Goal: Task Accomplishment & Management: Use online tool/utility

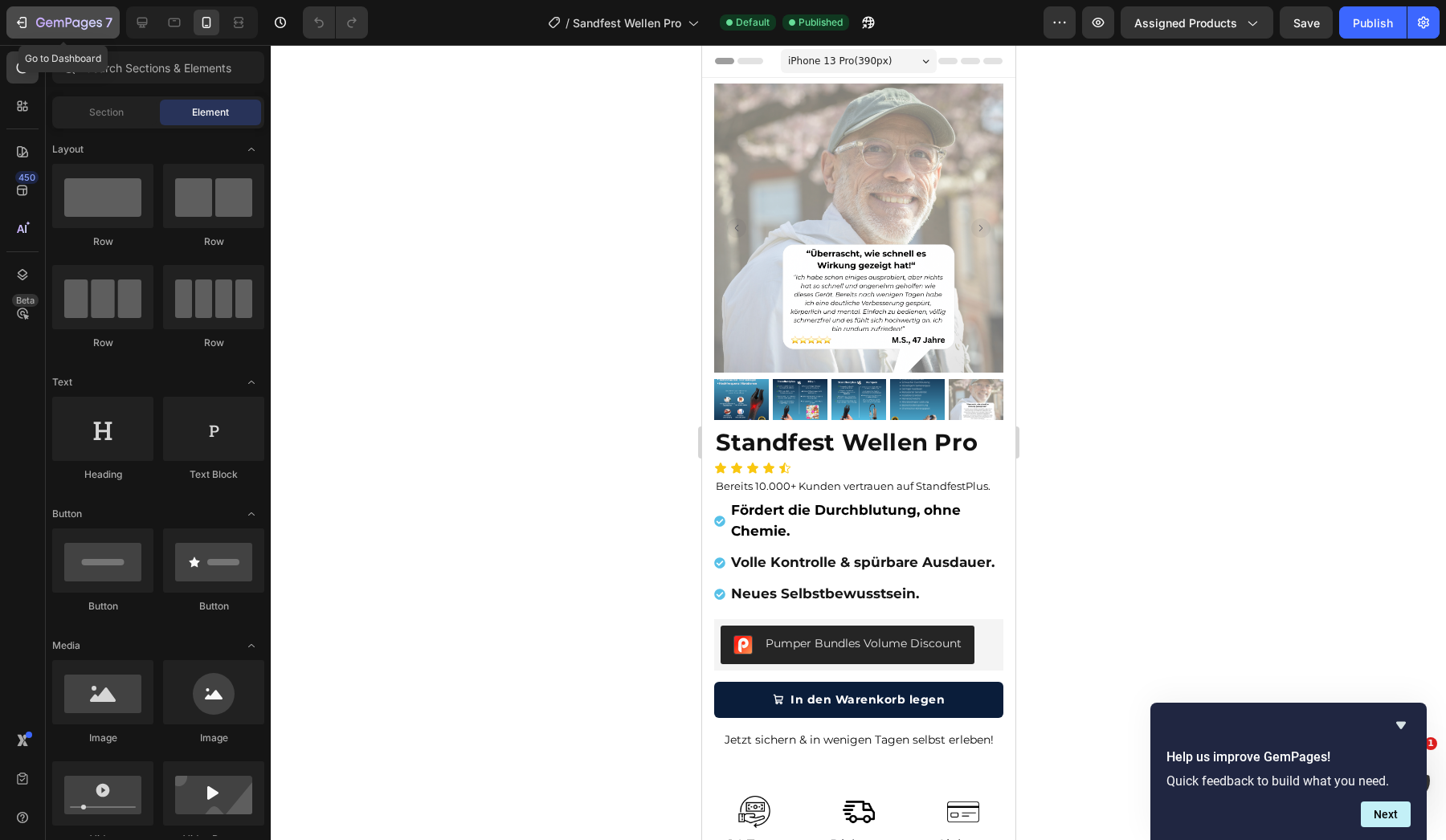
click at [91, 27] on icon "button" at bounding box center [92, 23] width 7 height 7
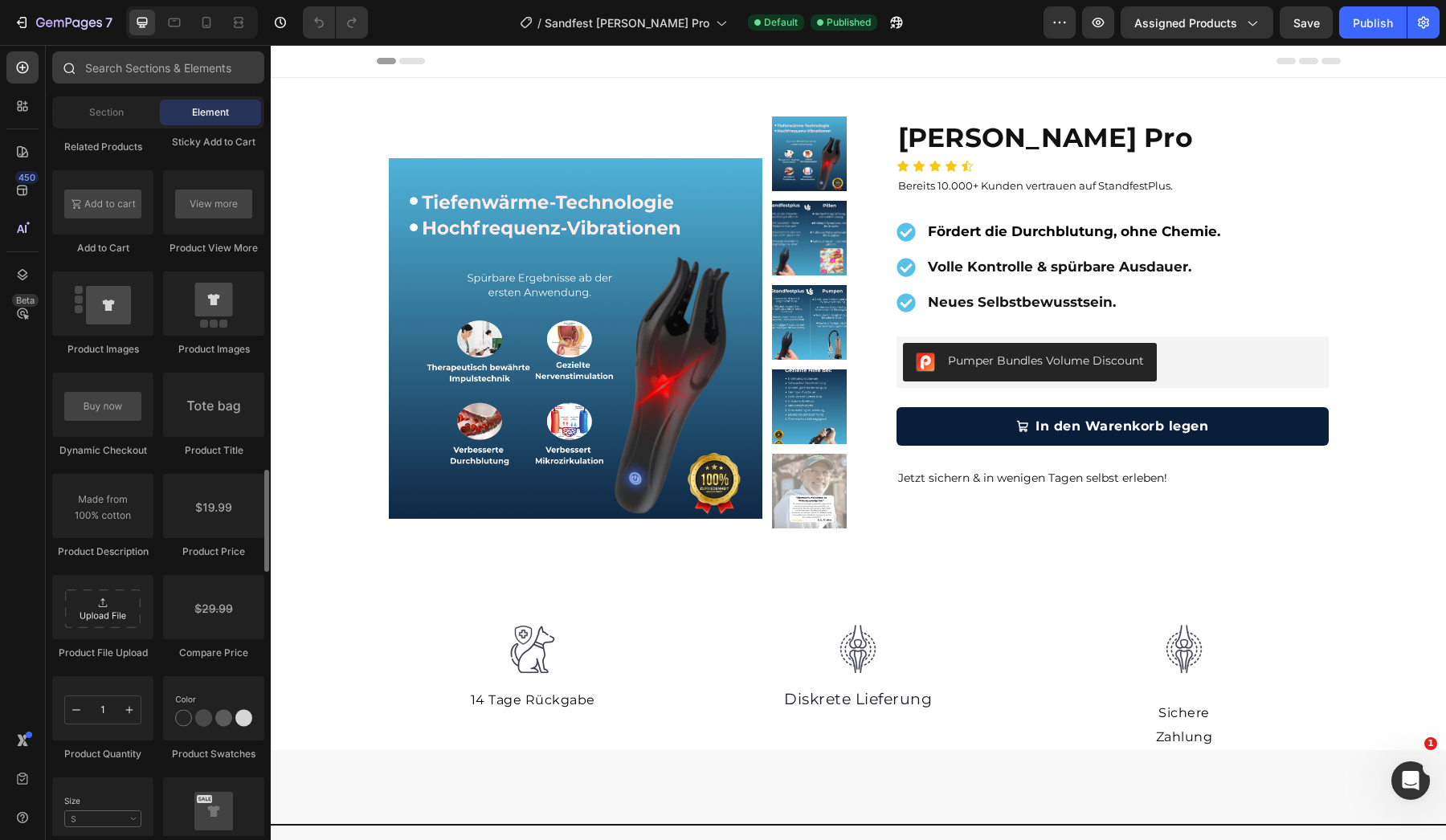
scroll to position [1947, 0]
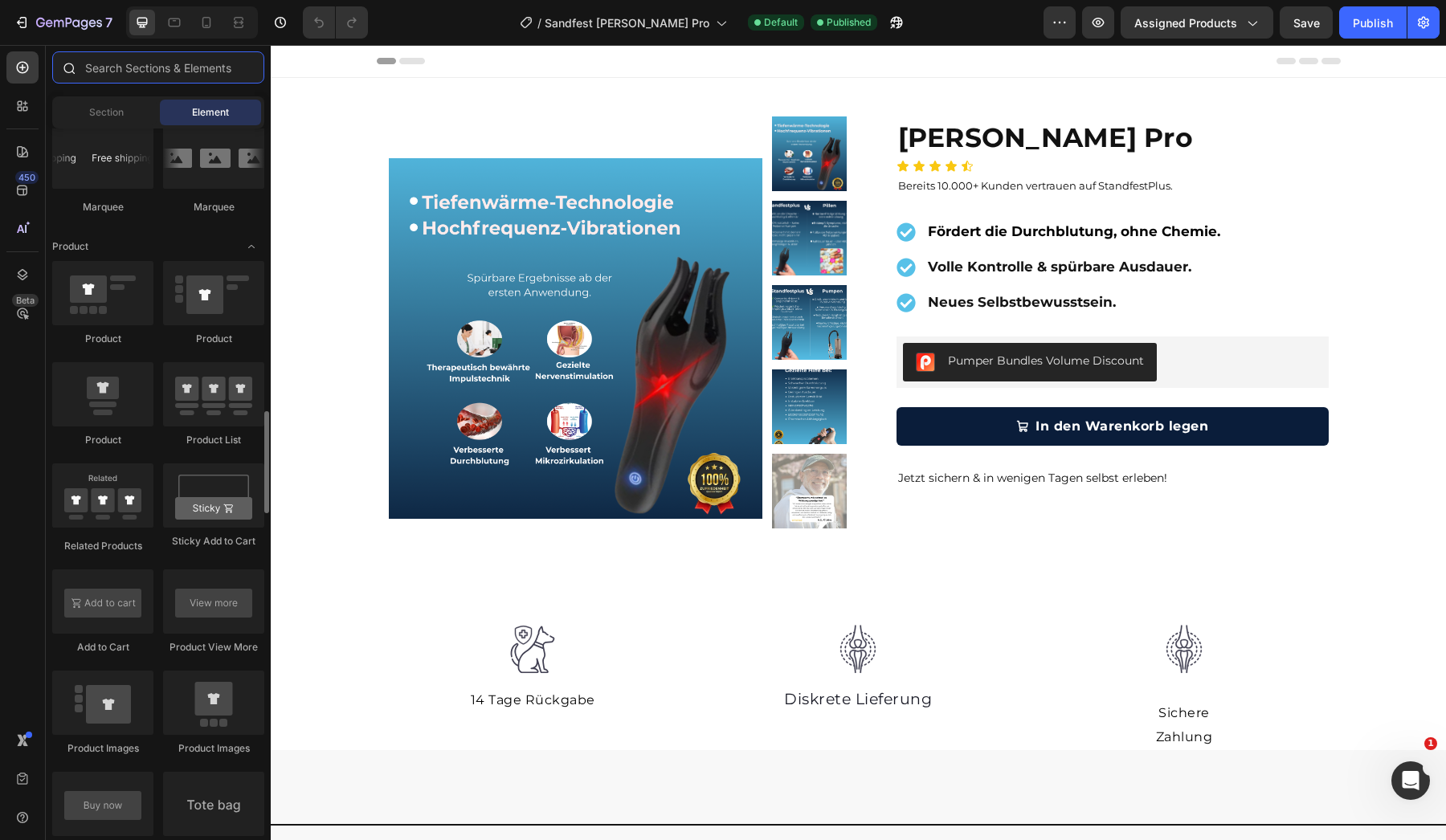
click at [170, 69] on input "text" at bounding box center [158, 67] width 212 height 32
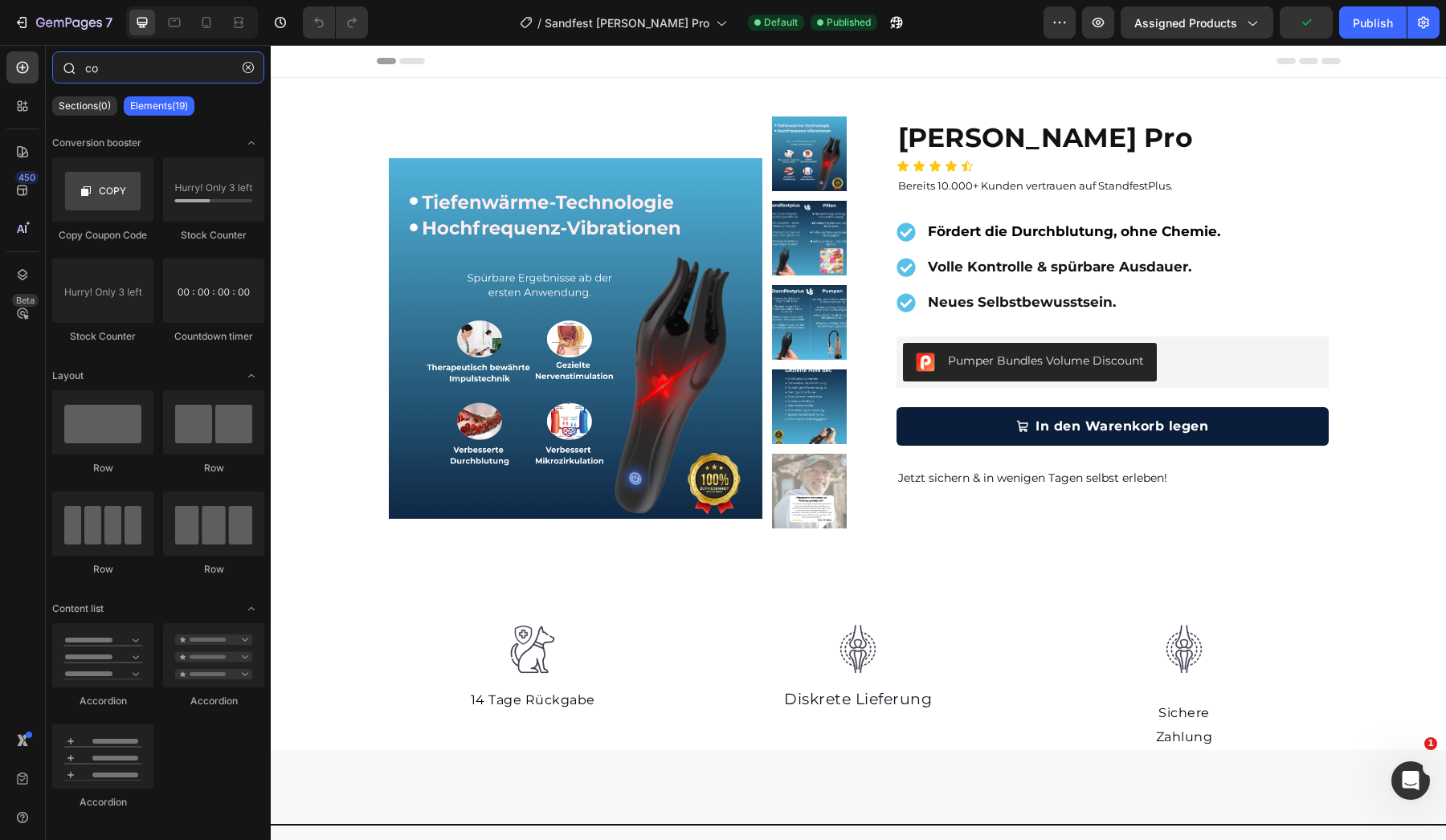
type input "c"
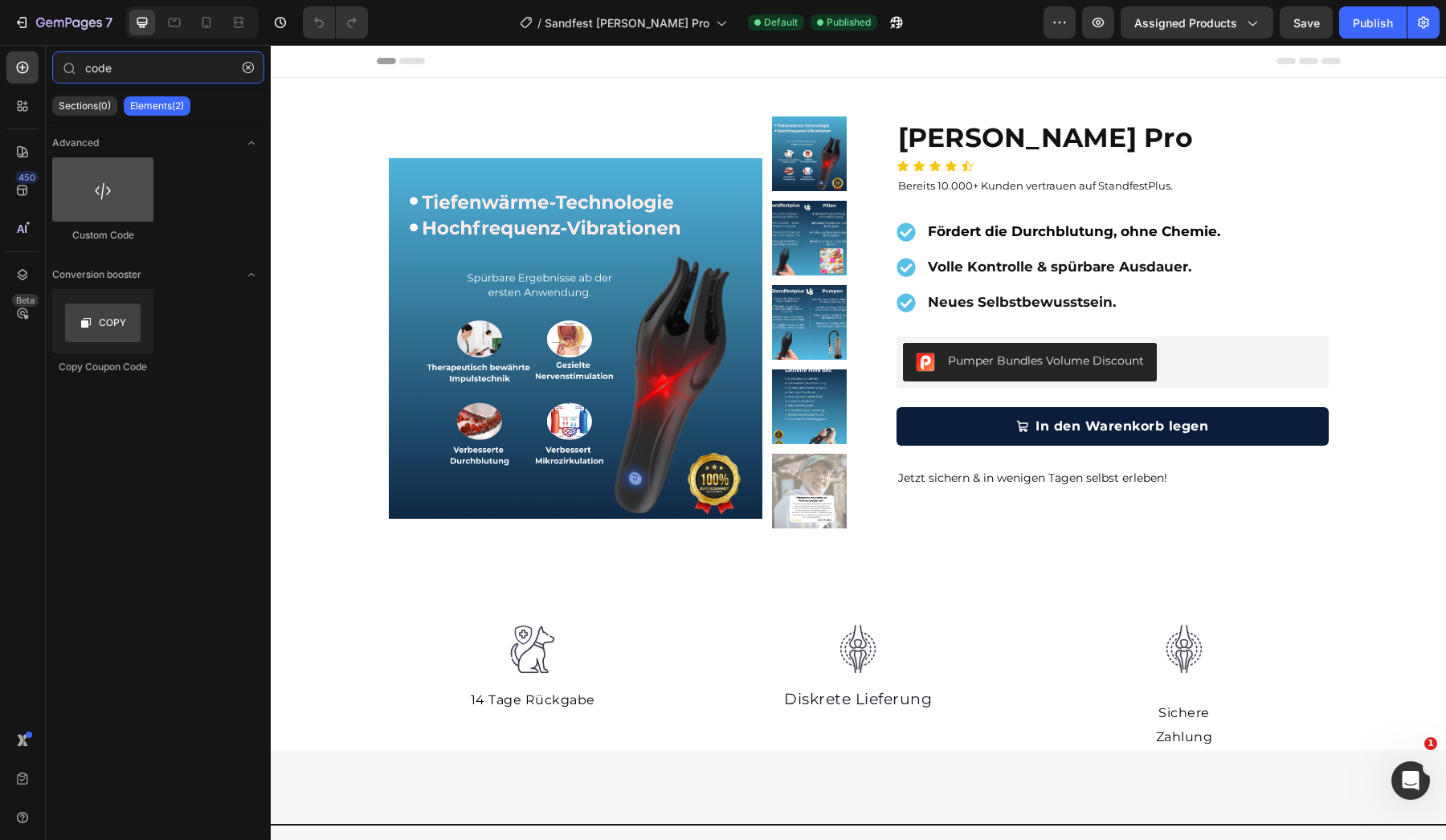
type input "code"
click at [125, 187] on div at bounding box center [102, 189] width 101 height 64
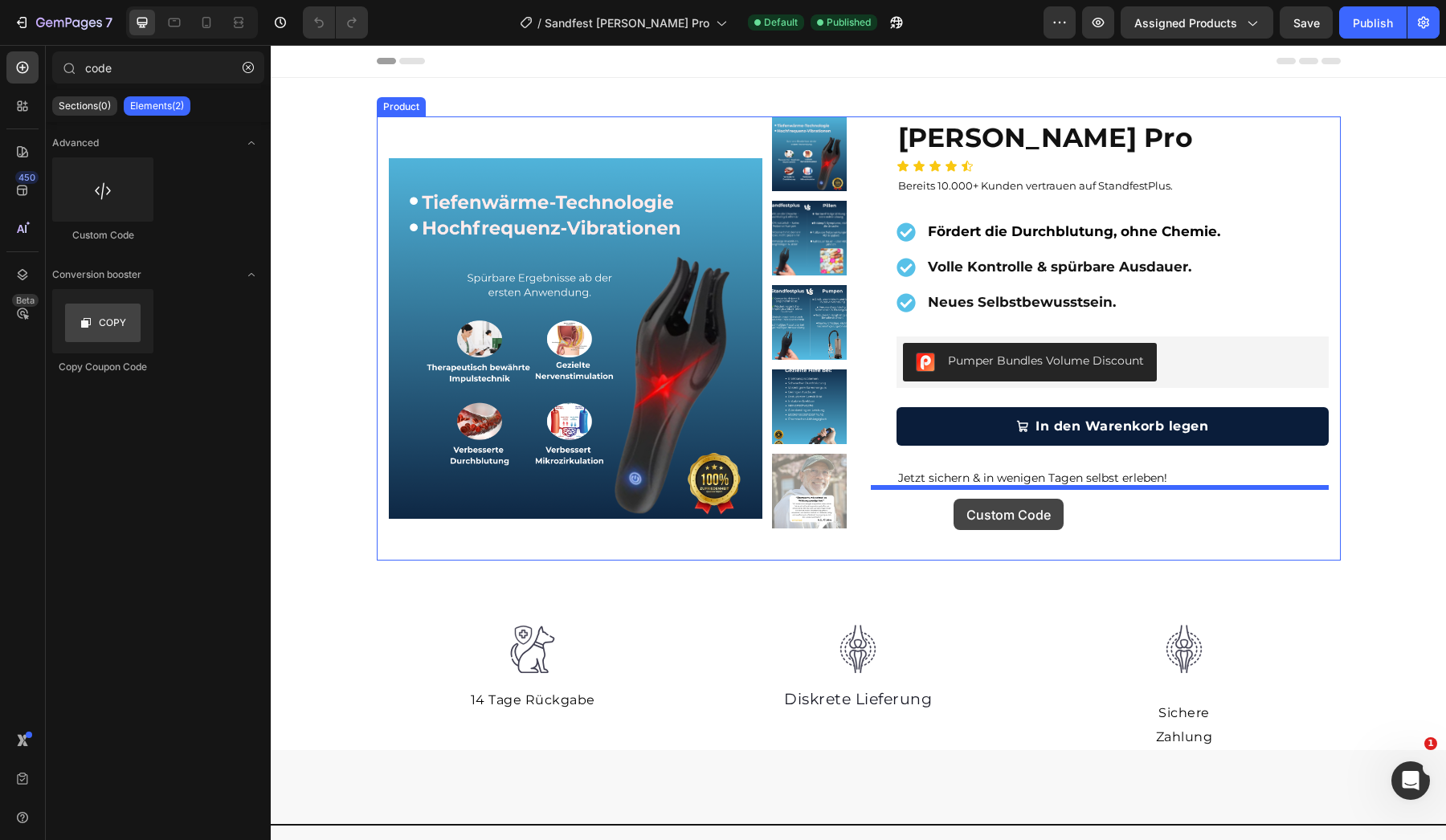
drag, startPoint x: 395, startPoint y: 231, endPoint x: 954, endPoint y: 499, distance: 619.9
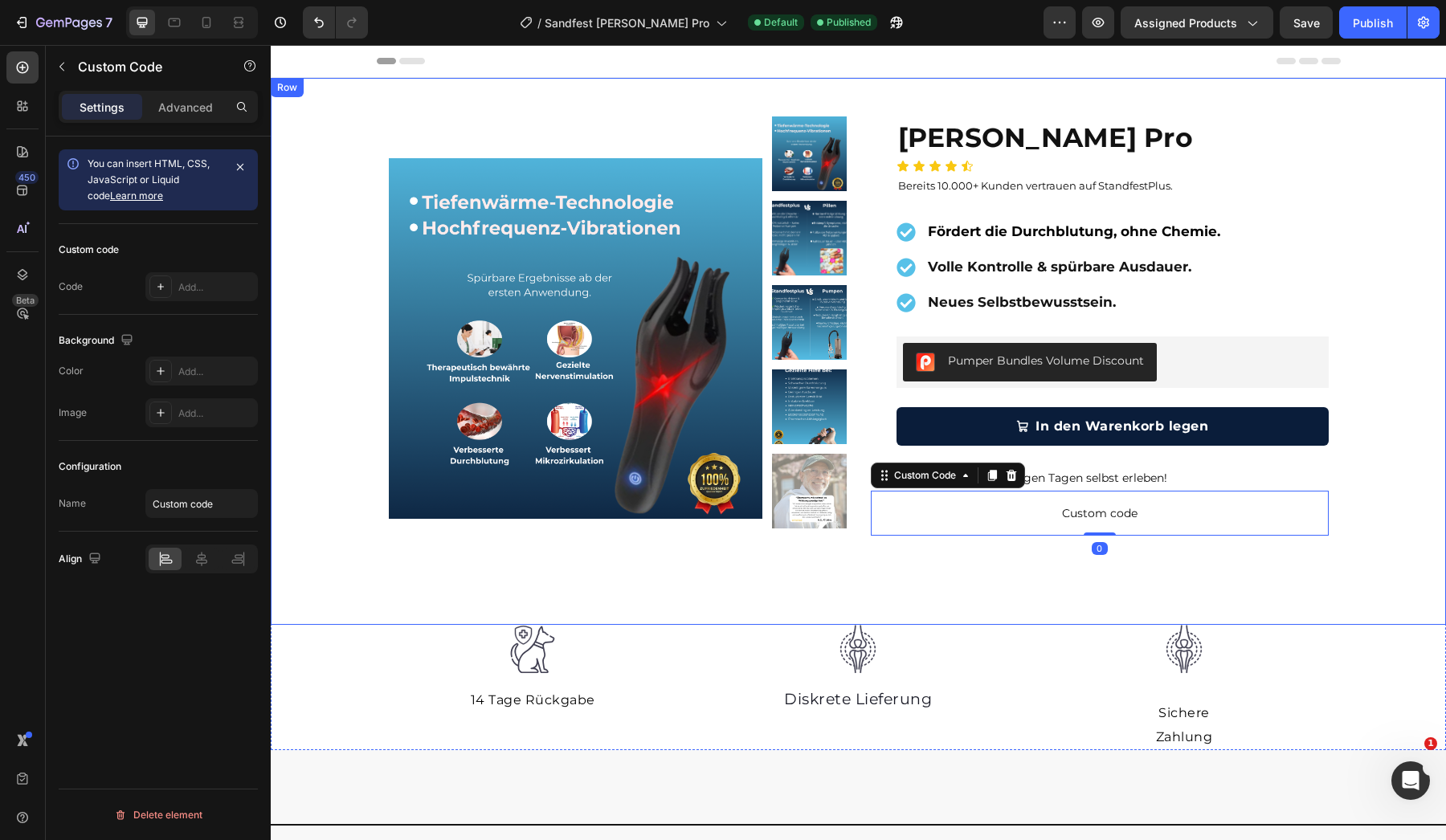
click at [356, 189] on div "Product Images Row [PERSON_NAME] Pro Product Title Icon Icon Icon Icon Icon Ico…" at bounding box center [858, 339] width 1176 height 444
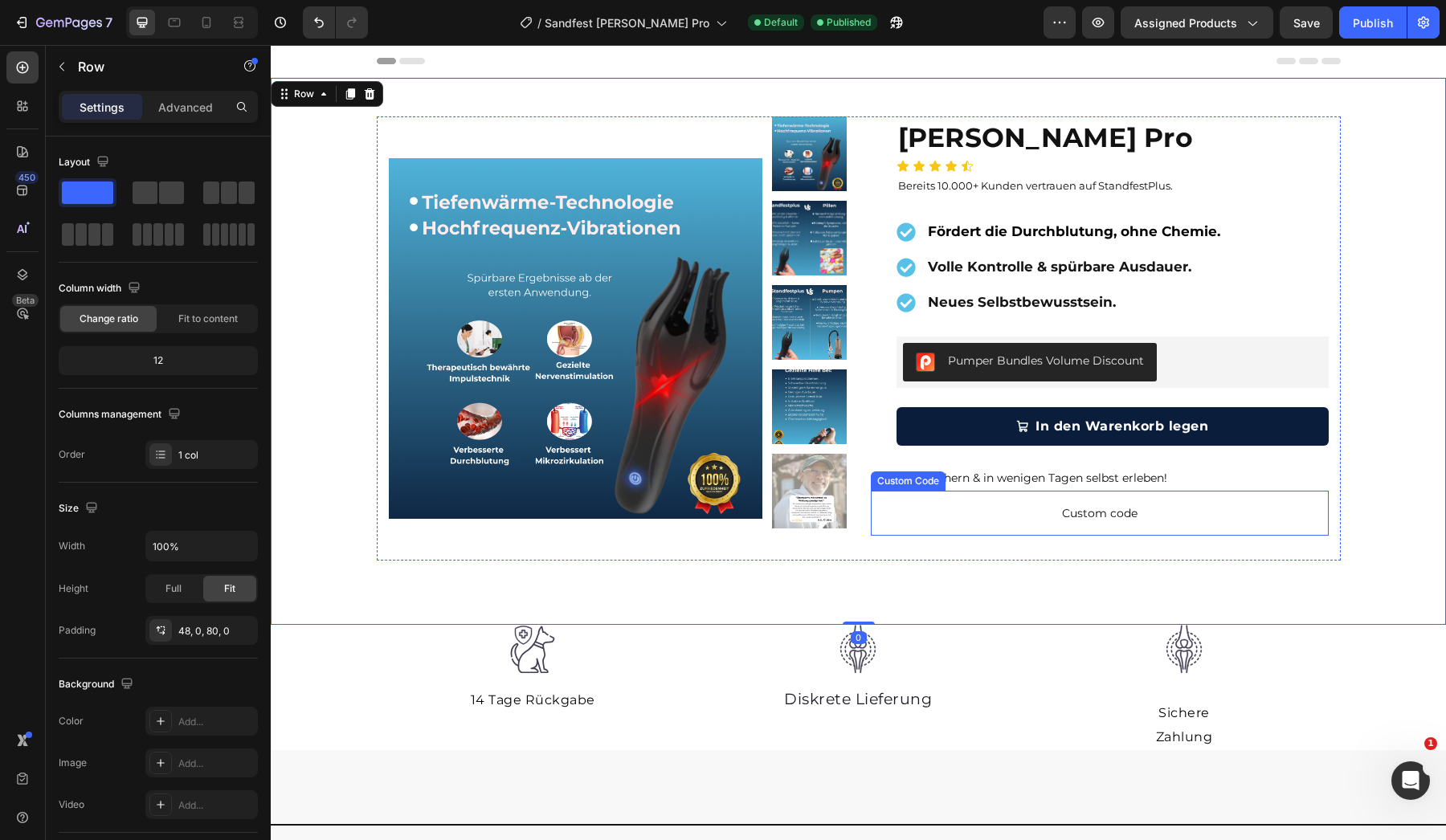
click at [1228, 518] on span "Custom code" at bounding box center [1100, 513] width 458 height 20
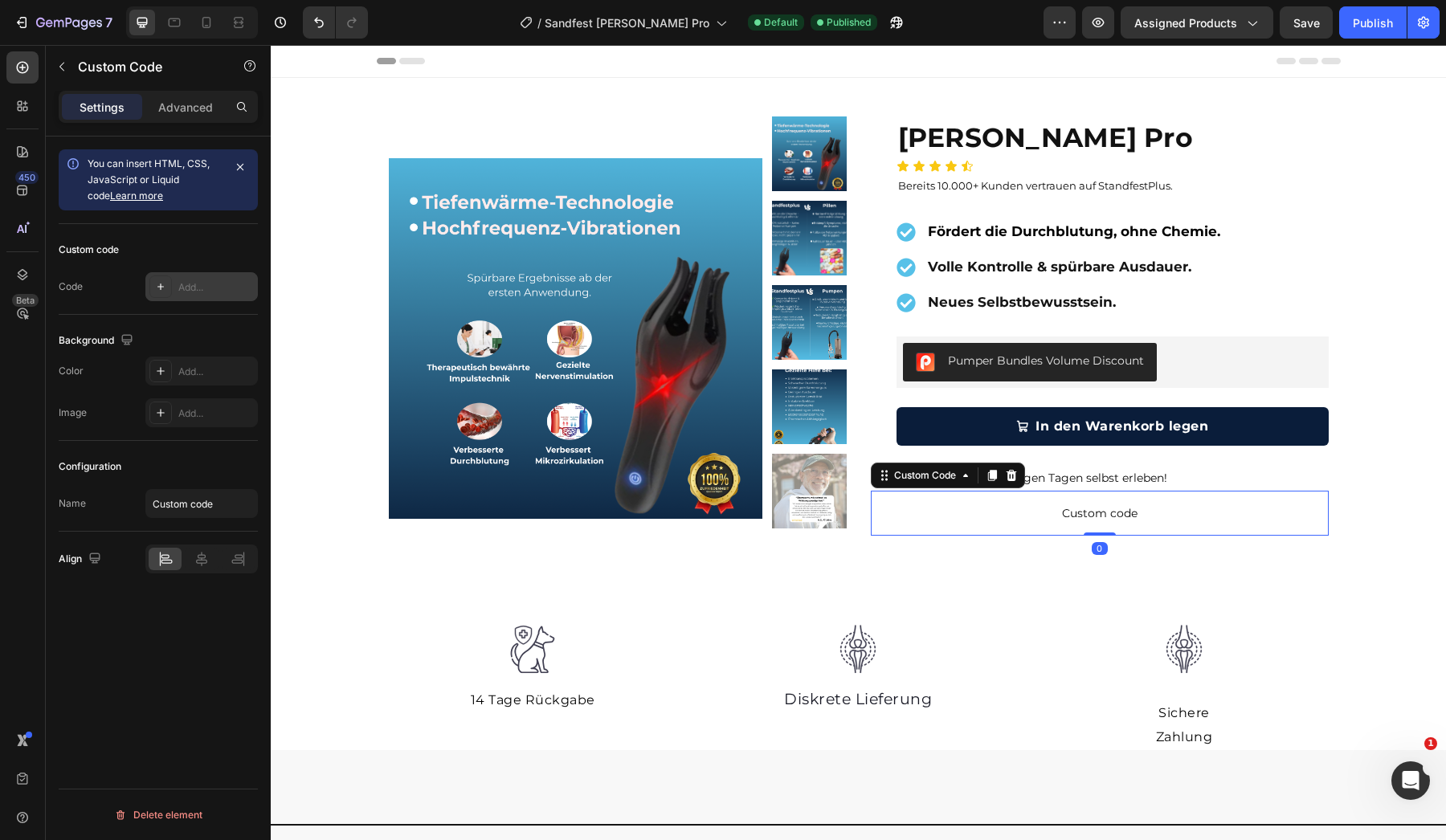
click at [180, 290] on div "Add..." at bounding box center [215, 287] width 76 height 15
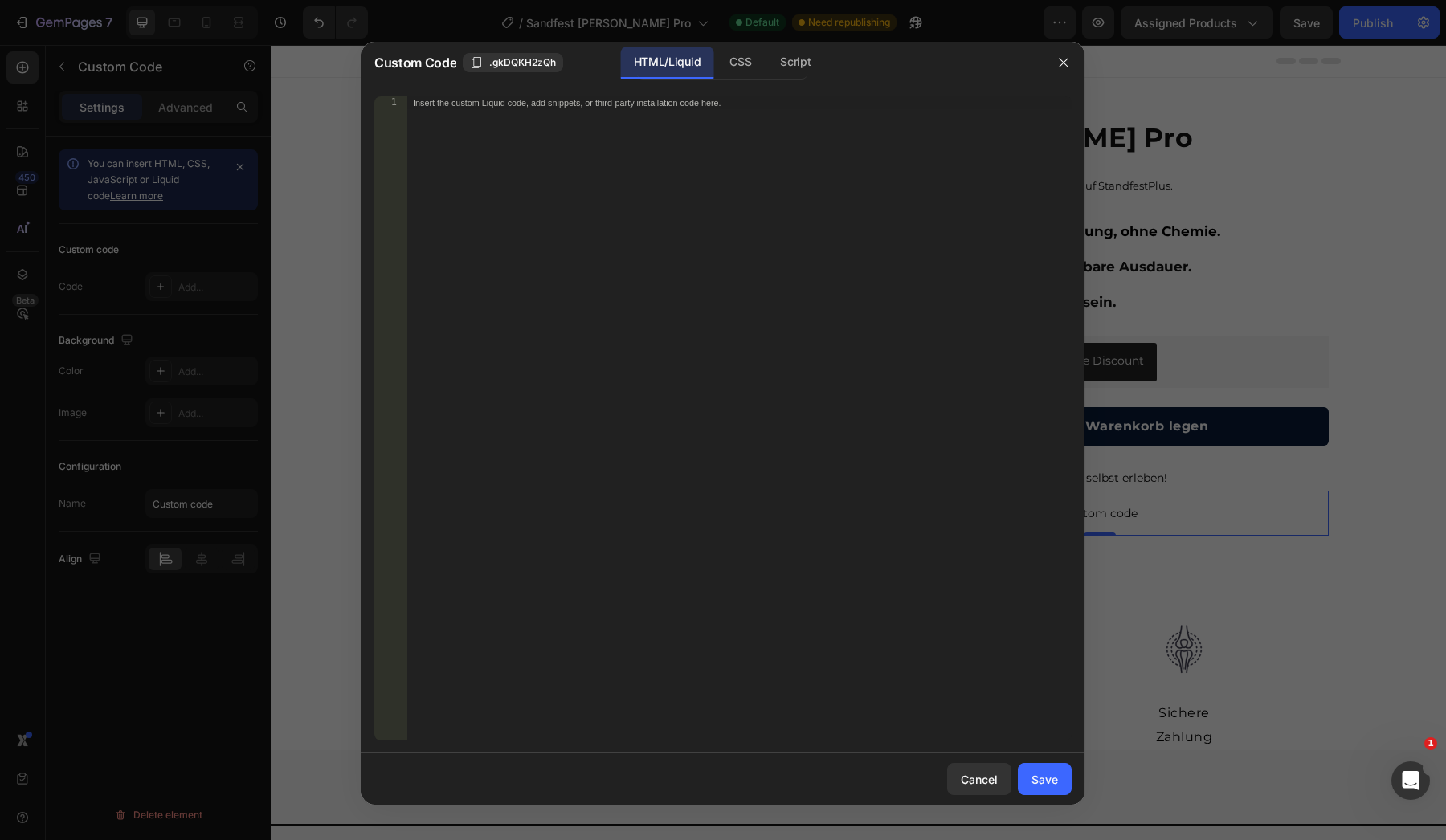
click at [519, 175] on div "Insert the custom Liquid code, add snippets, or third-party installation code h…" at bounding box center [739, 431] width 665 height 670
paste textarea
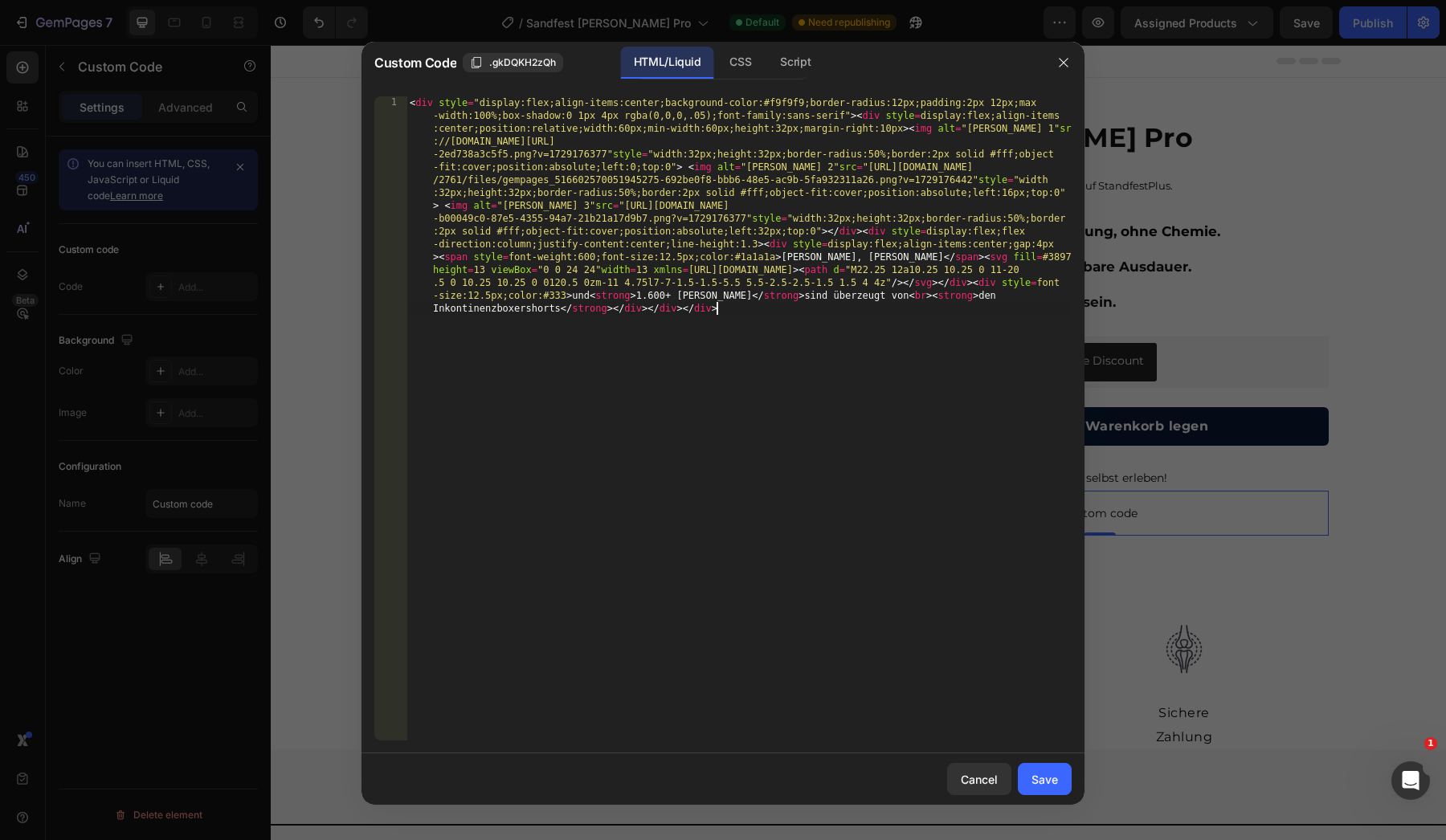
click at [639, 475] on div "< div style = "display:flex;align-items:center;background-color:#f9f9f9;border-…" at bounding box center [739, 637] width 665 height 1081
click at [1048, 780] on div "Save" at bounding box center [1045, 779] width 27 height 17
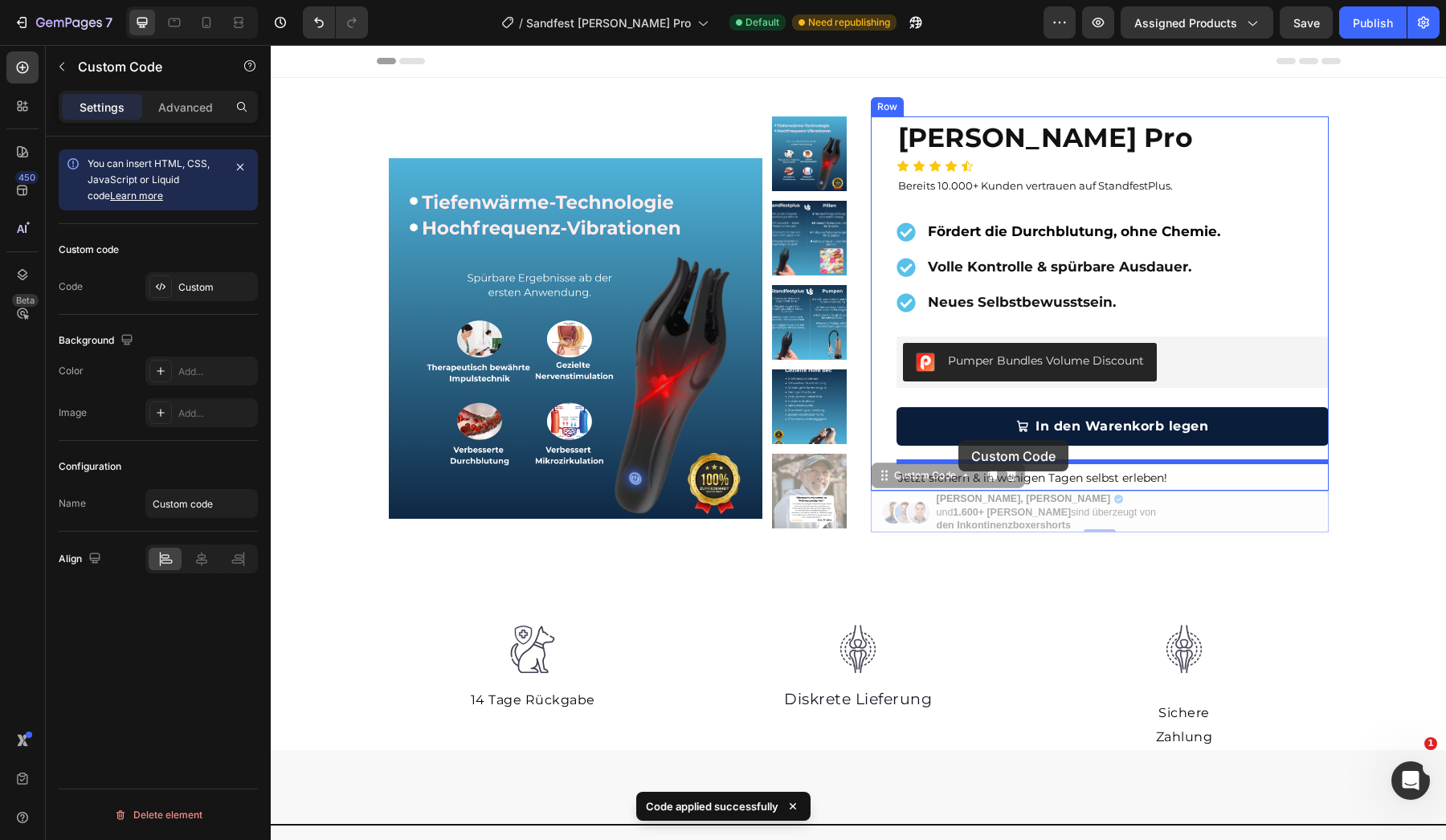
drag, startPoint x: 954, startPoint y: 476, endPoint x: 958, endPoint y: 441, distance: 35.2
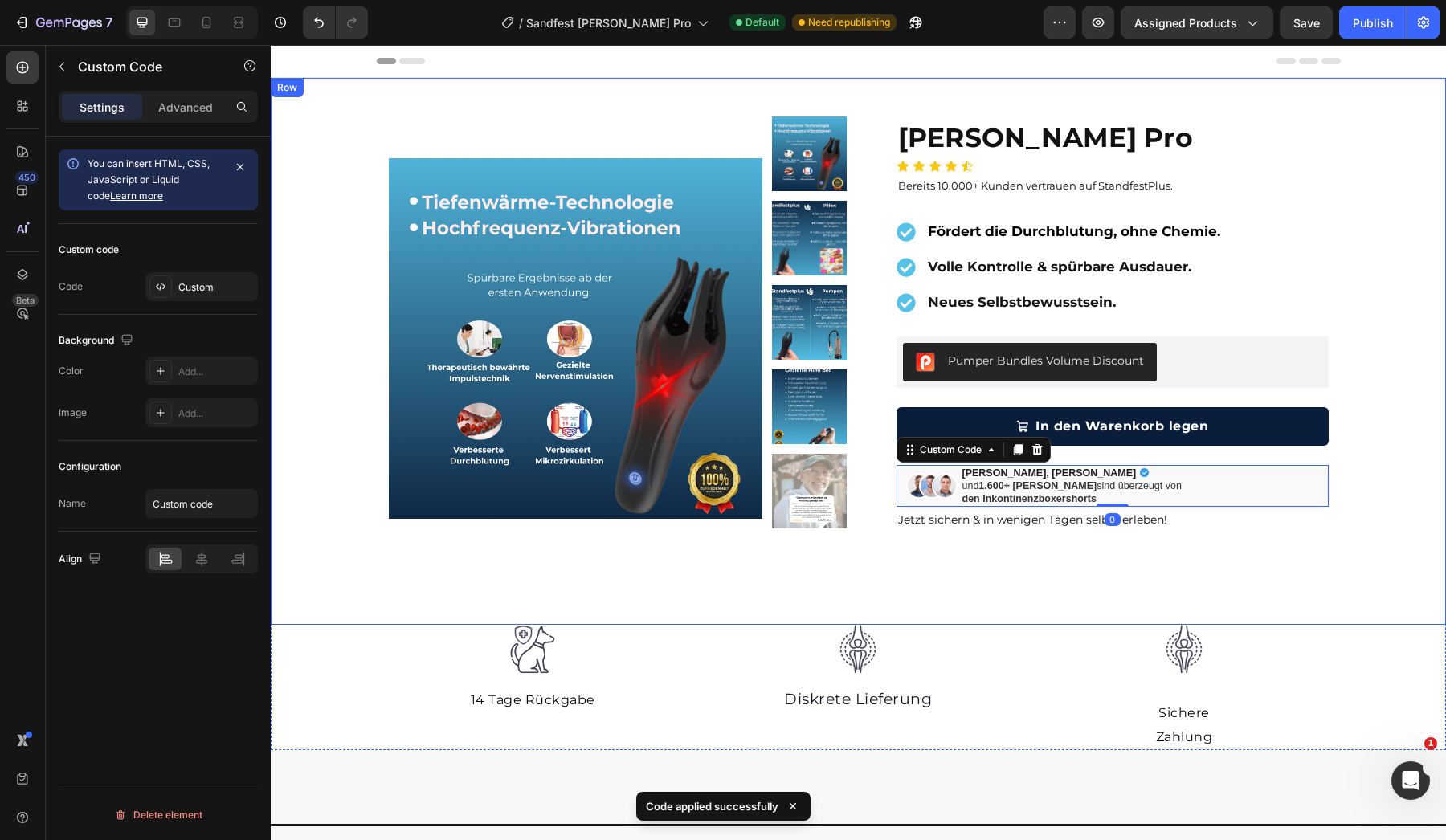
click at [940, 606] on div "Product Images Row [PERSON_NAME] Pro Product Title Icon Icon Icon Icon Icon Ico…" at bounding box center [858, 351] width 1176 height 547
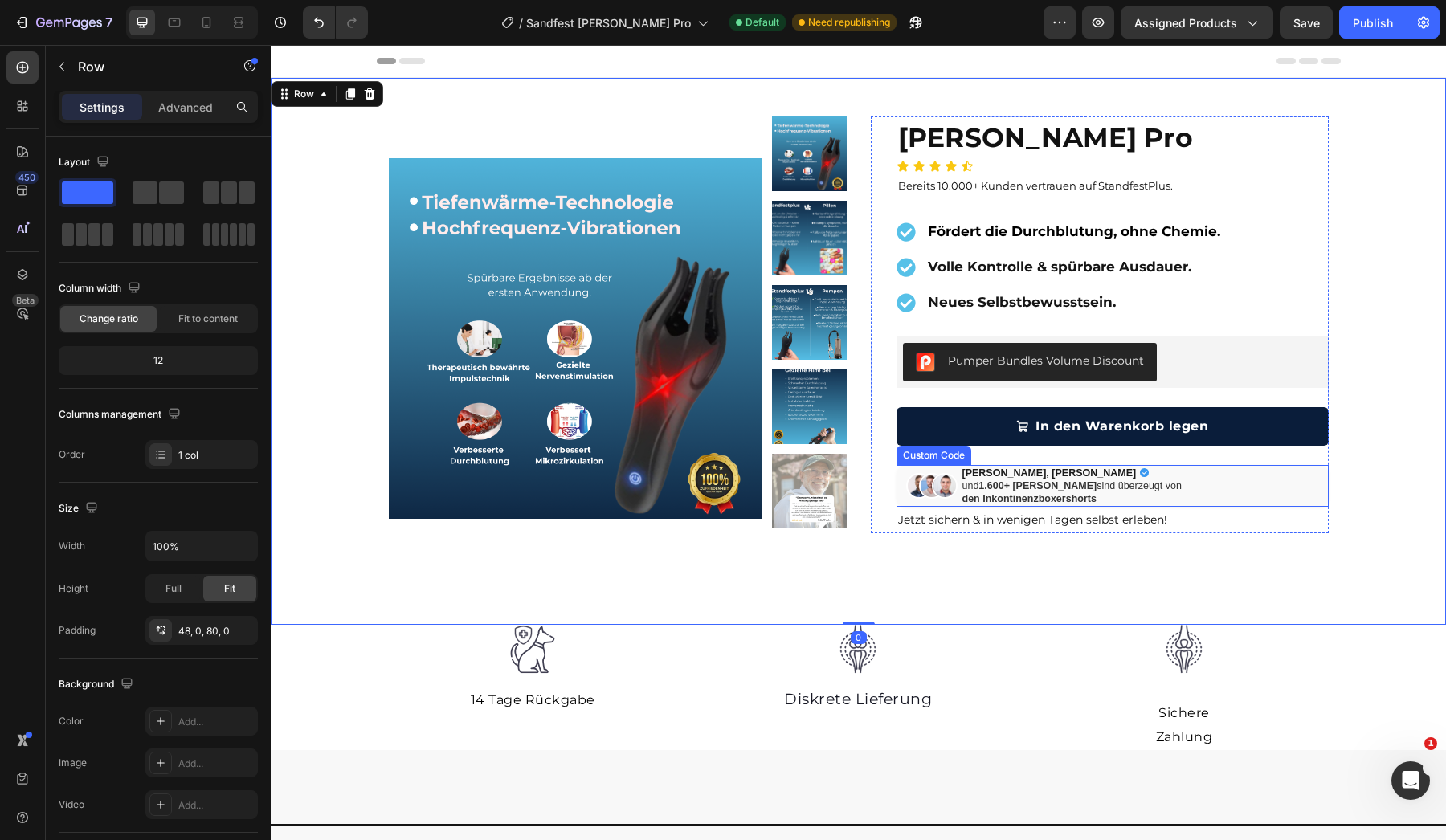
click at [1054, 474] on span "[PERSON_NAME], [PERSON_NAME]" at bounding box center [1049, 473] width 174 height 13
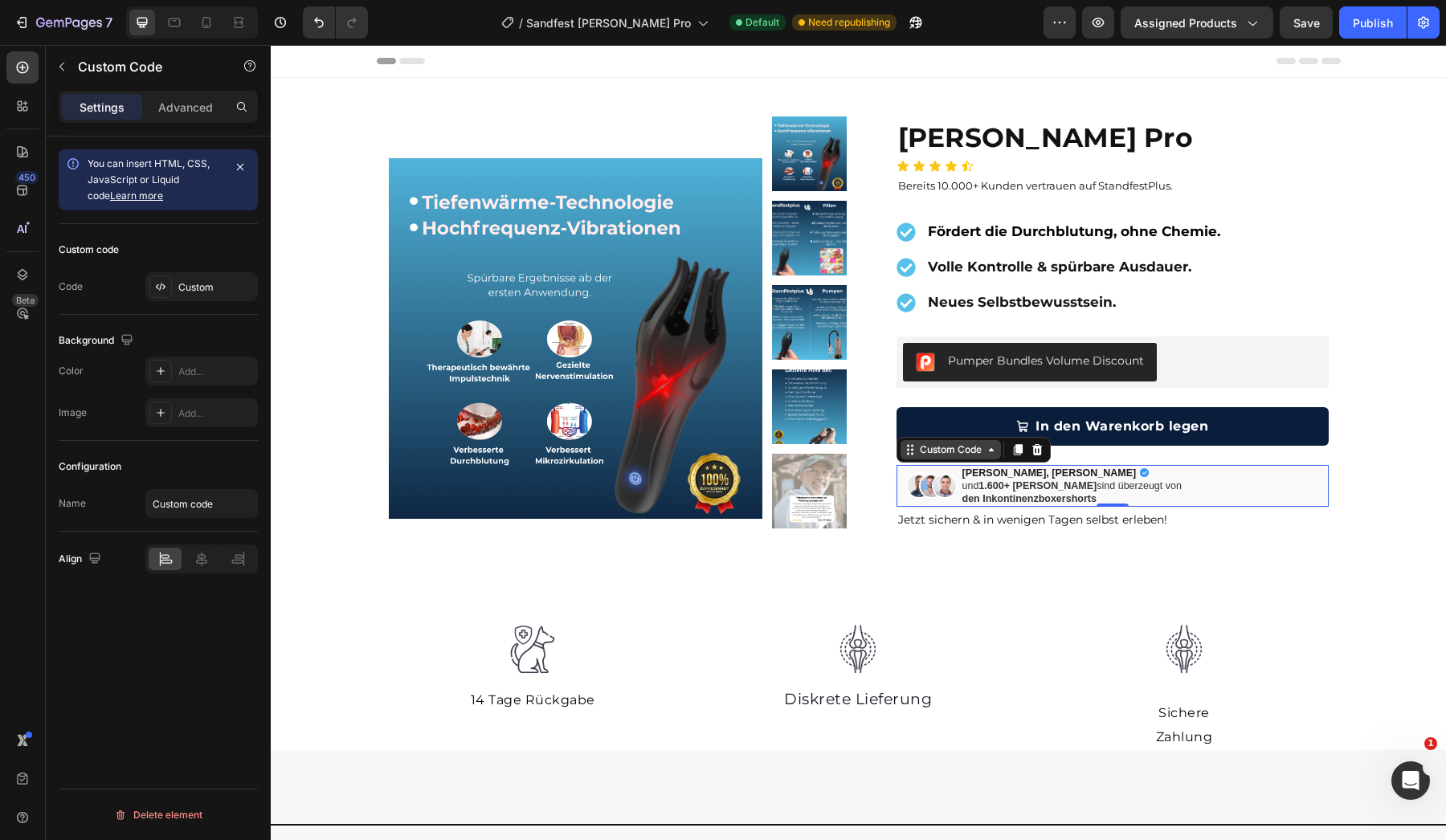
click at [965, 448] on div "Custom Code" at bounding box center [951, 449] width 68 height 15
click at [222, 293] on div "Custom" at bounding box center [215, 287] width 76 height 15
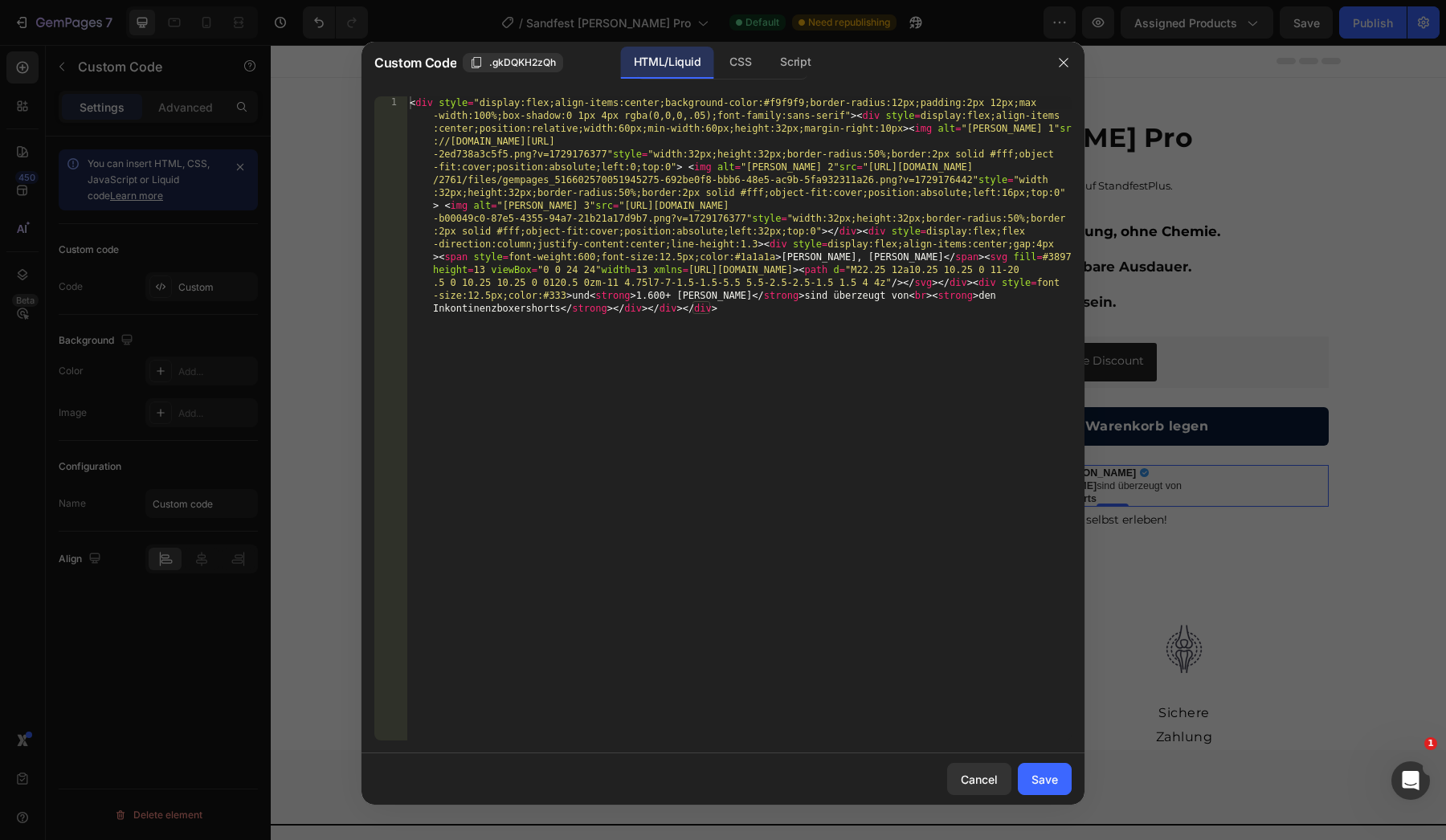
click at [830, 261] on div "< div style = "display:flex;align-items:center;background-color:#f9f9f9;border-…" at bounding box center [739, 637] width 665 height 1081
type textarea "[DEMOGRAPHIC_DATA]"
type textarea "ns"
click at [834, 259] on div "< div style = "display:flex;align-items:center;background-color:#f9f9f9;border-…" at bounding box center [739, 637] width 665 height 1081
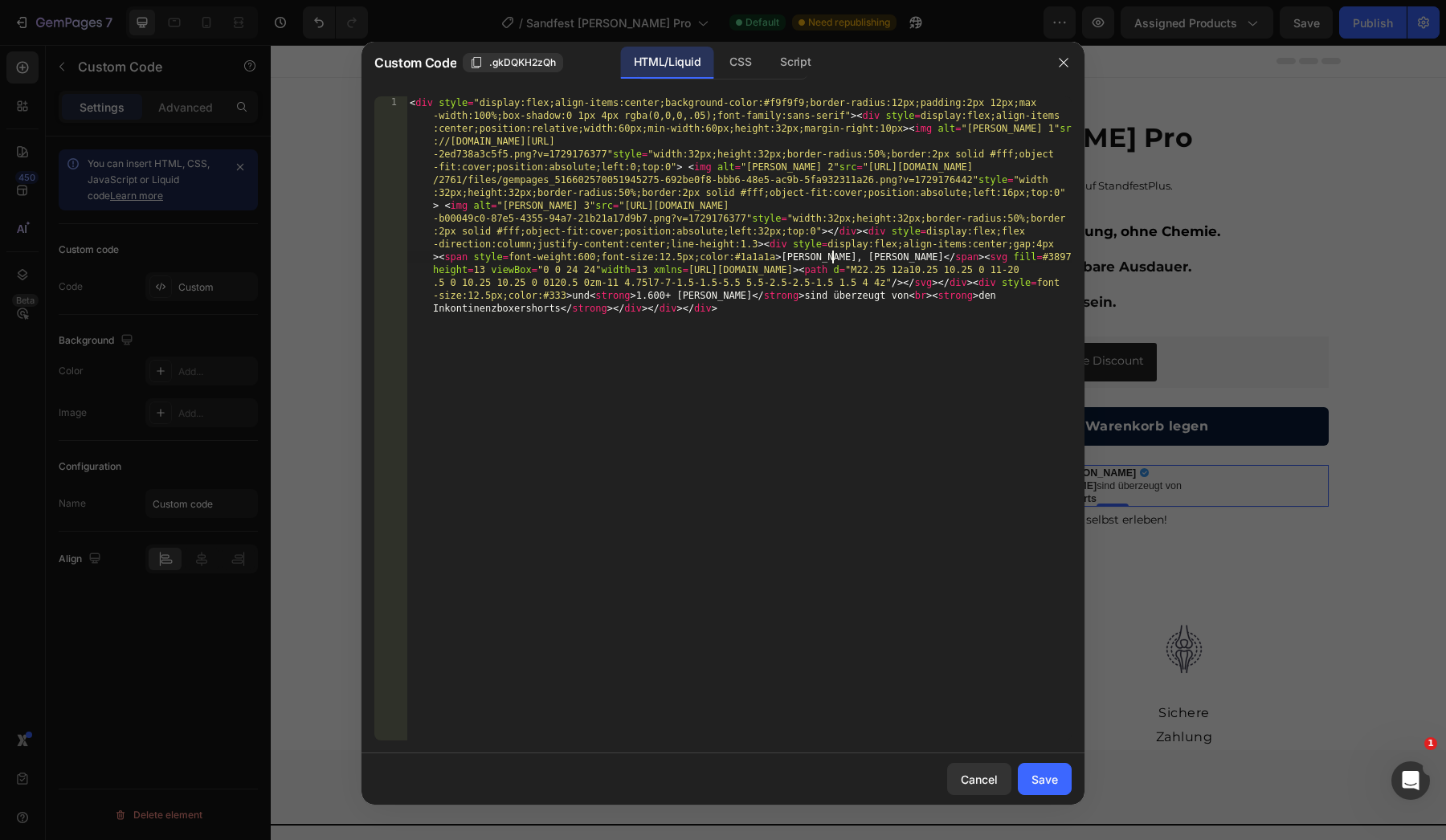
click at [834, 259] on div "< div style = "display:flex;align-items:center;background-color:#f9f9f9;border-…" at bounding box center [739, 637] width 665 height 1081
type textarea "[PERSON_NAME]"
click at [885, 372] on div "< div style = "display:flex;align-items:center;background-color:#f9f9f9;border-…" at bounding box center [739, 637] width 665 height 1081
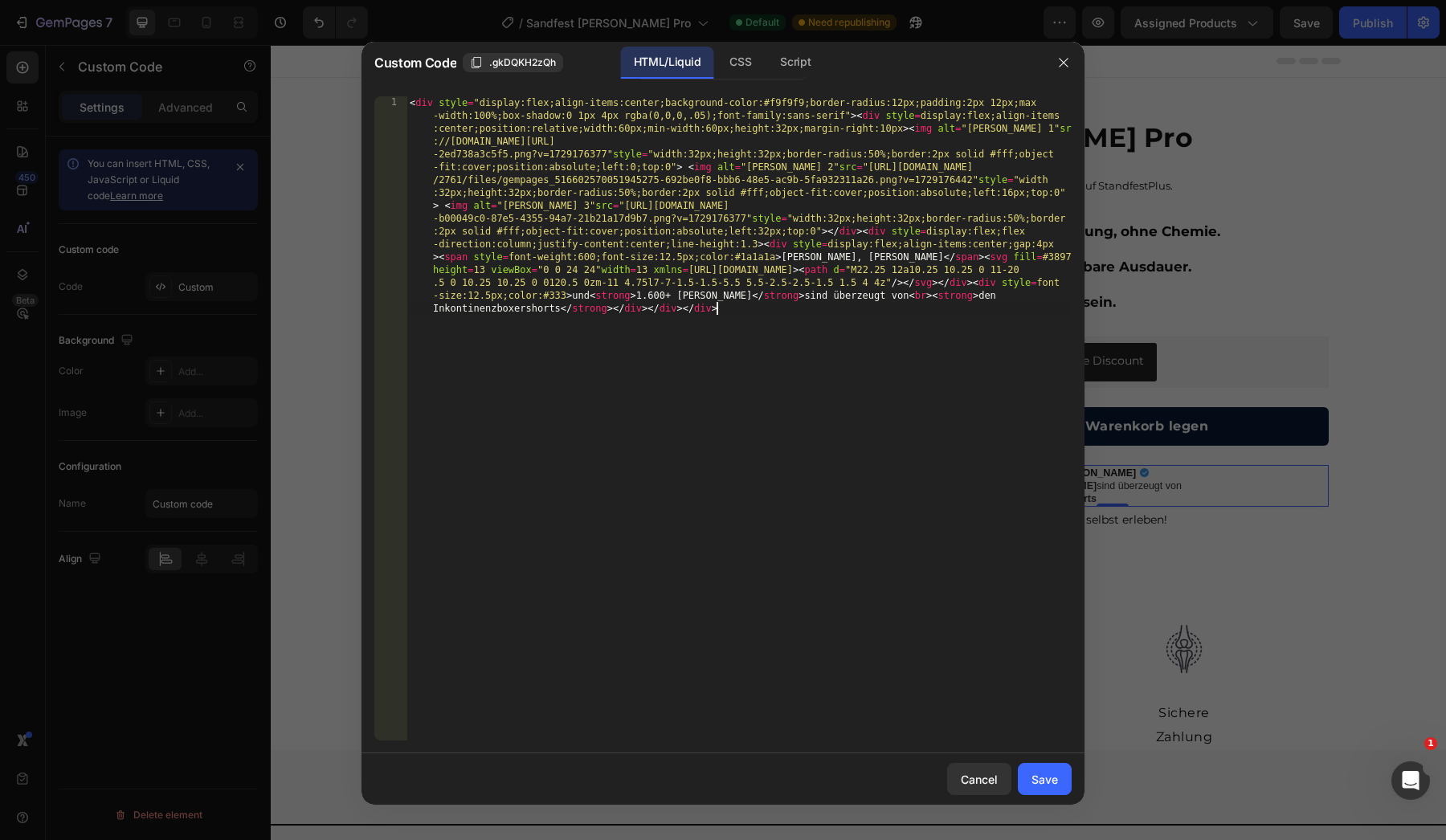
click at [658, 295] on div "< div style = "display:flex;align-items:center;background-color:#f9f9f9;border-…" at bounding box center [739, 637] width 665 height 1081
type textarea "9"
type textarea "43."
type textarea ".3"
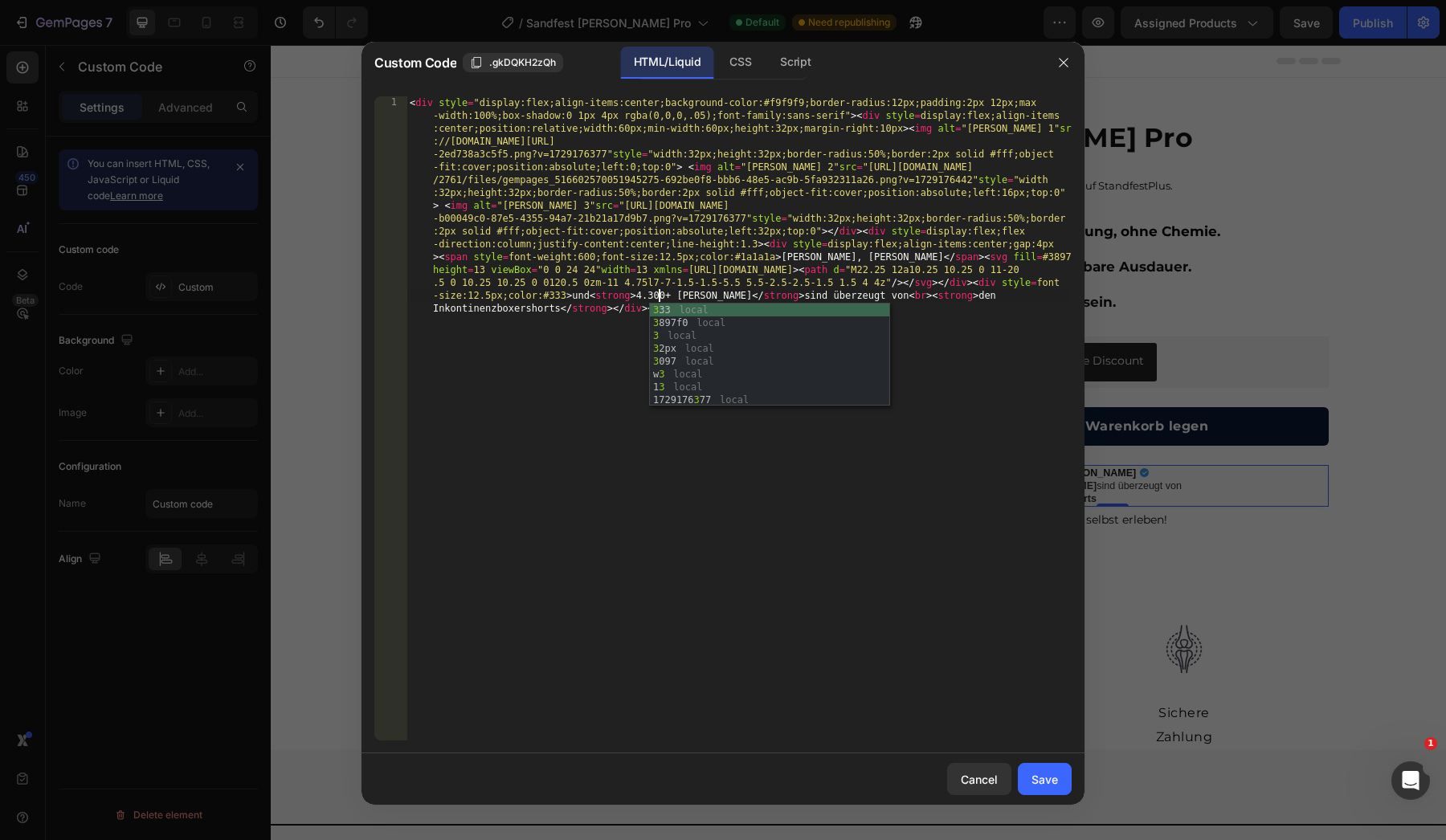
click at [647, 455] on div "< div style = "display:flex;align-items:center;background-color:#f9f9f9;border-…" at bounding box center [739, 637] width 665 height 1081
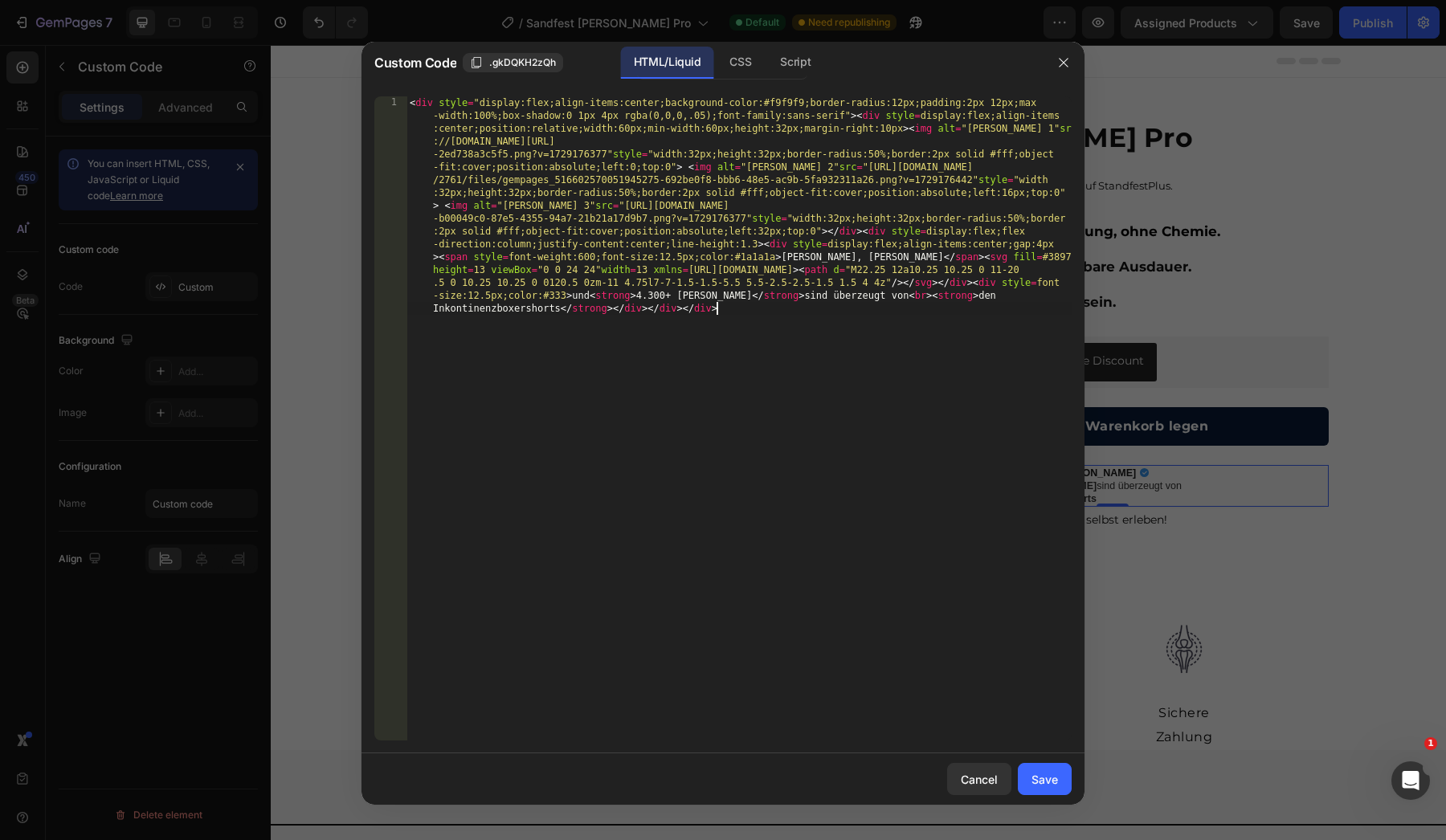
click at [961, 302] on div "< div style = "display:flex;align-items:center;background-color:#f9f9f9;border-…" at bounding box center [739, 637] width 665 height 1081
click at [967, 302] on div "< div style = "display:flex;align-items:center;background-color:#f9f9f9;border-…" at bounding box center [739, 637] width 665 height 1081
type textarea "m"
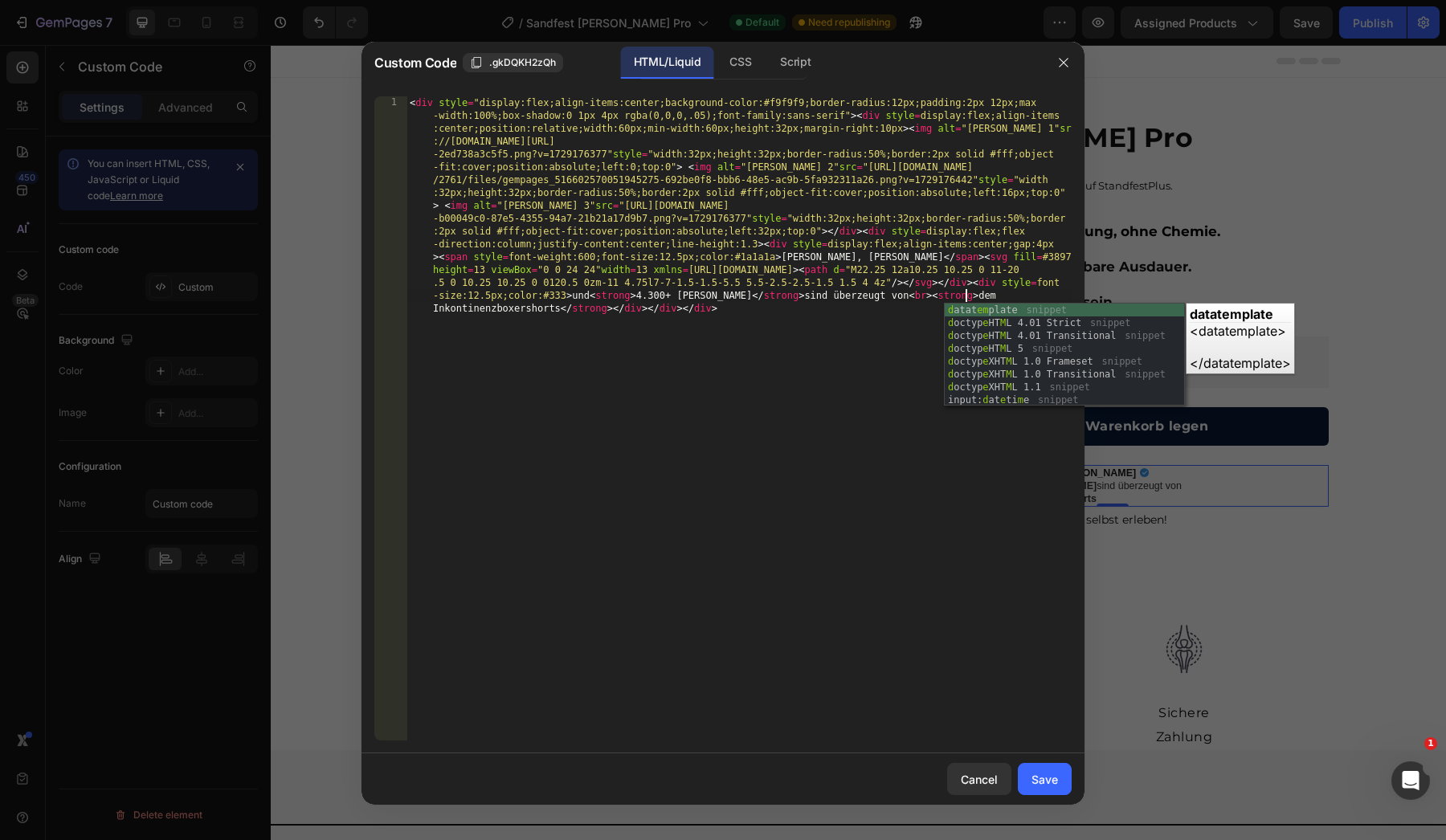
click at [502, 312] on div "< div style = "display:flex;align-items:center;background-color:#f9f9f9;border-…" at bounding box center [739, 637] width 665 height 1081
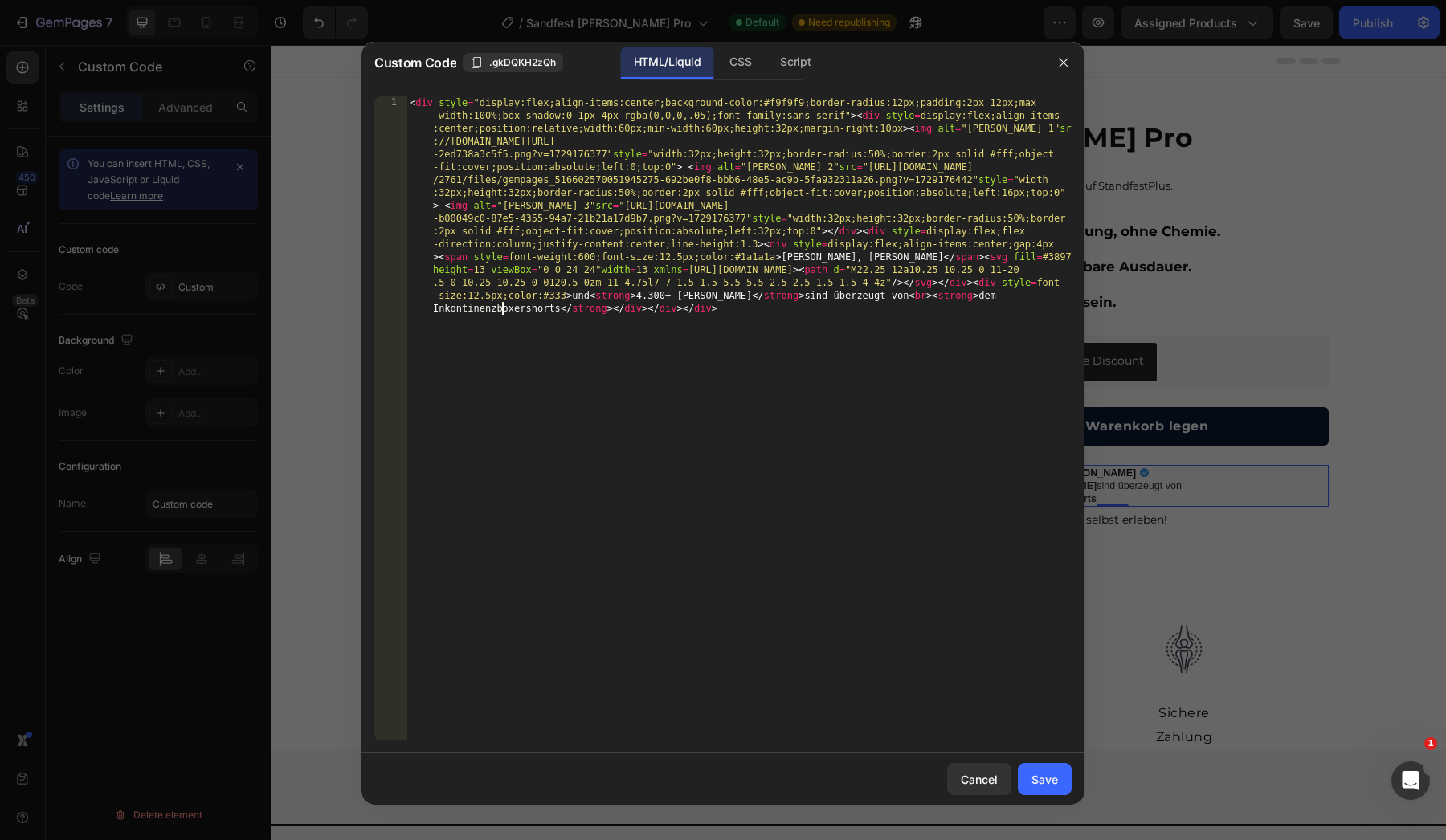
click at [502, 312] on div "< div style = "display:flex;align-items:center;background-color:#f9f9f9;border-…" at bounding box center [739, 637] width 665 height 1081
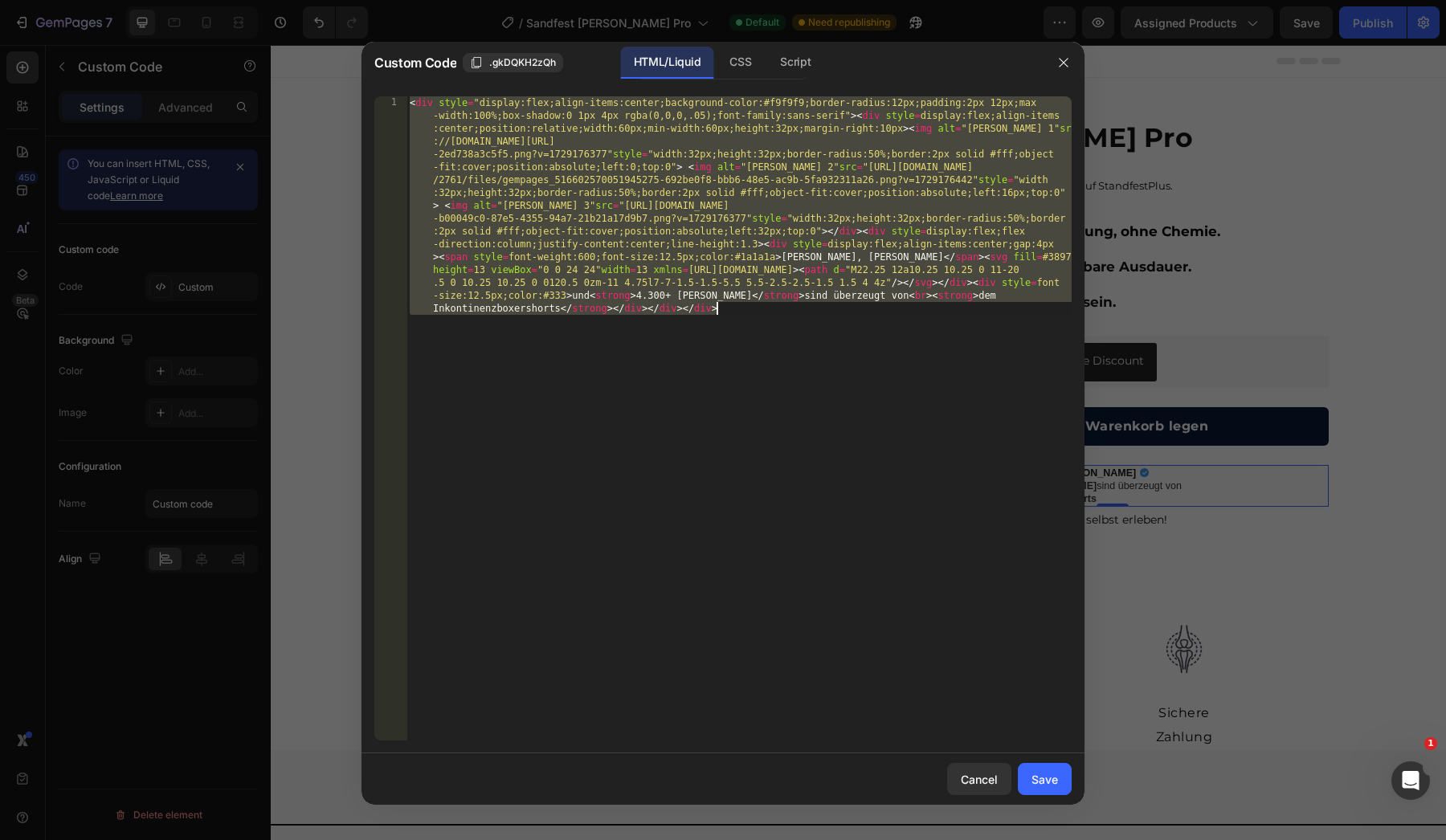
click at [516, 307] on div "< div style = "display:flex;align-items:center;background-color:#f9f9f9;border-…" at bounding box center [739, 637] width 665 height 1081
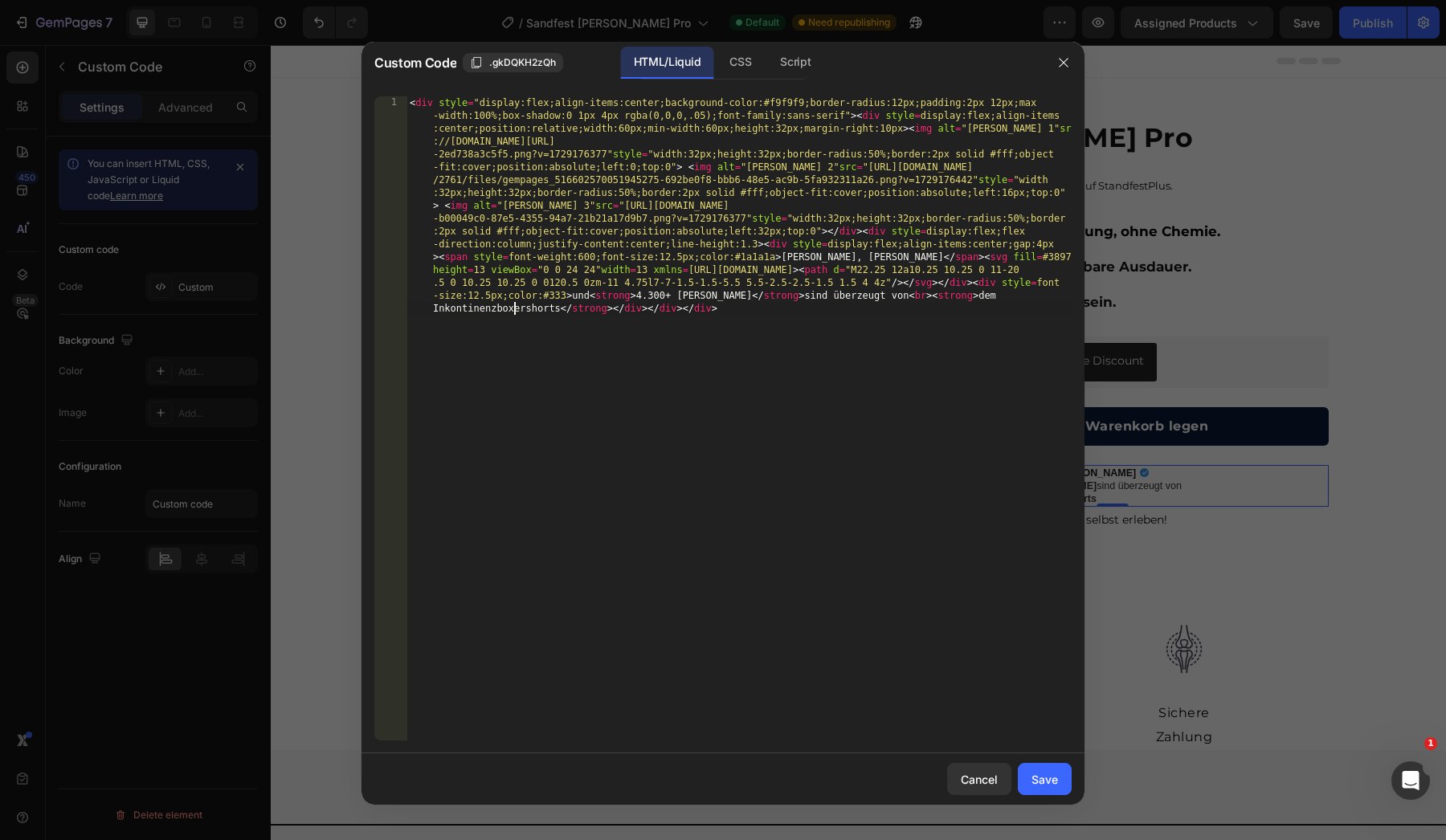
click at [508, 308] on div "< div style = "display:flex;align-items:center;background-color:#f9f9f9;border-…" at bounding box center [739, 637] width 665 height 1081
type textarea "[PERSON_NAME]-Pro"
click at [1051, 776] on div "Save" at bounding box center [1045, 779] width 27 height 17
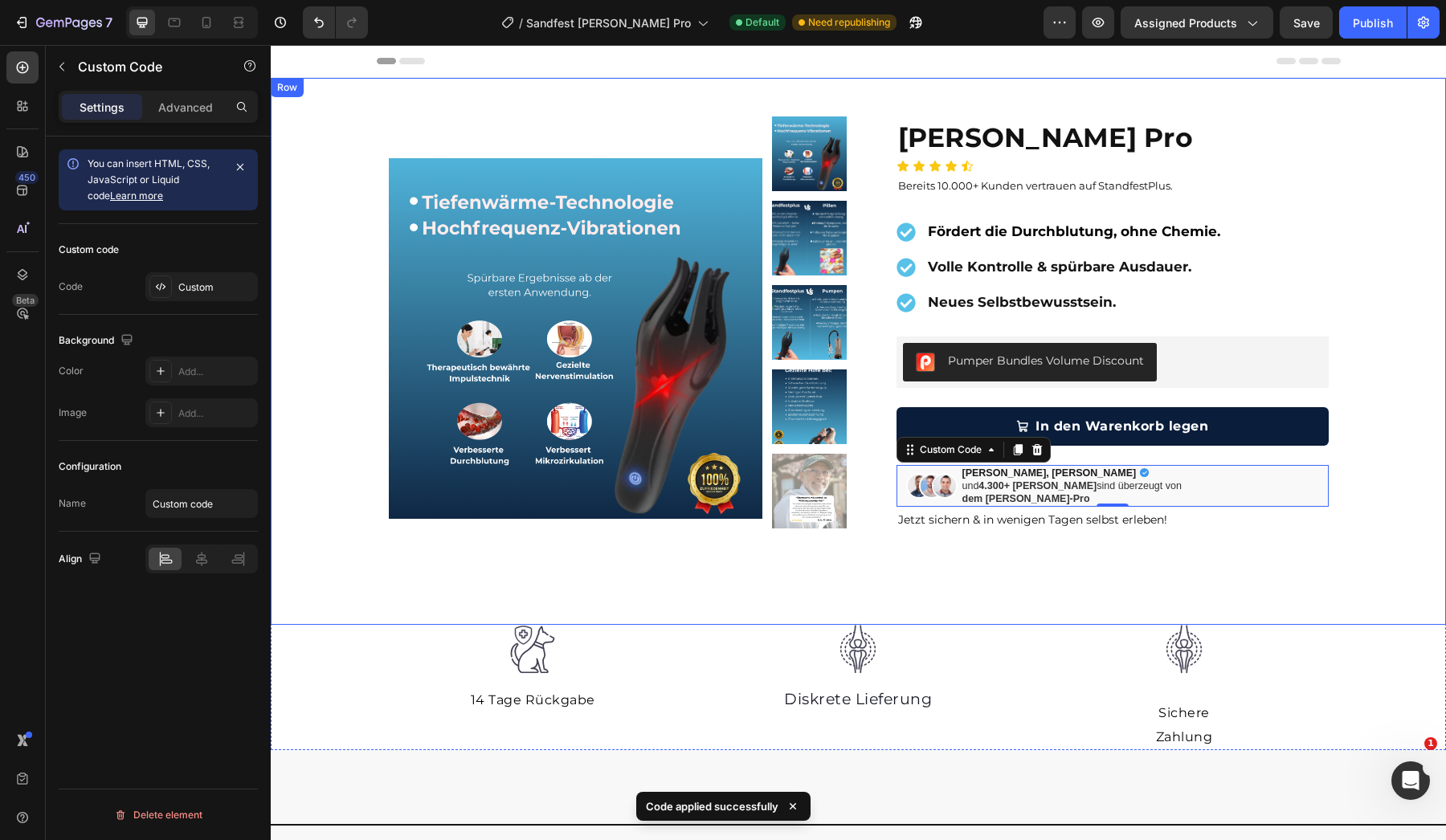
click at [633, 598] on div "Product Images Row [PERSON_NAME] Pro Product Title Icon Icon Icon Icon Icon Ico…" at bounding box center [858, 351] width 1176 height 547
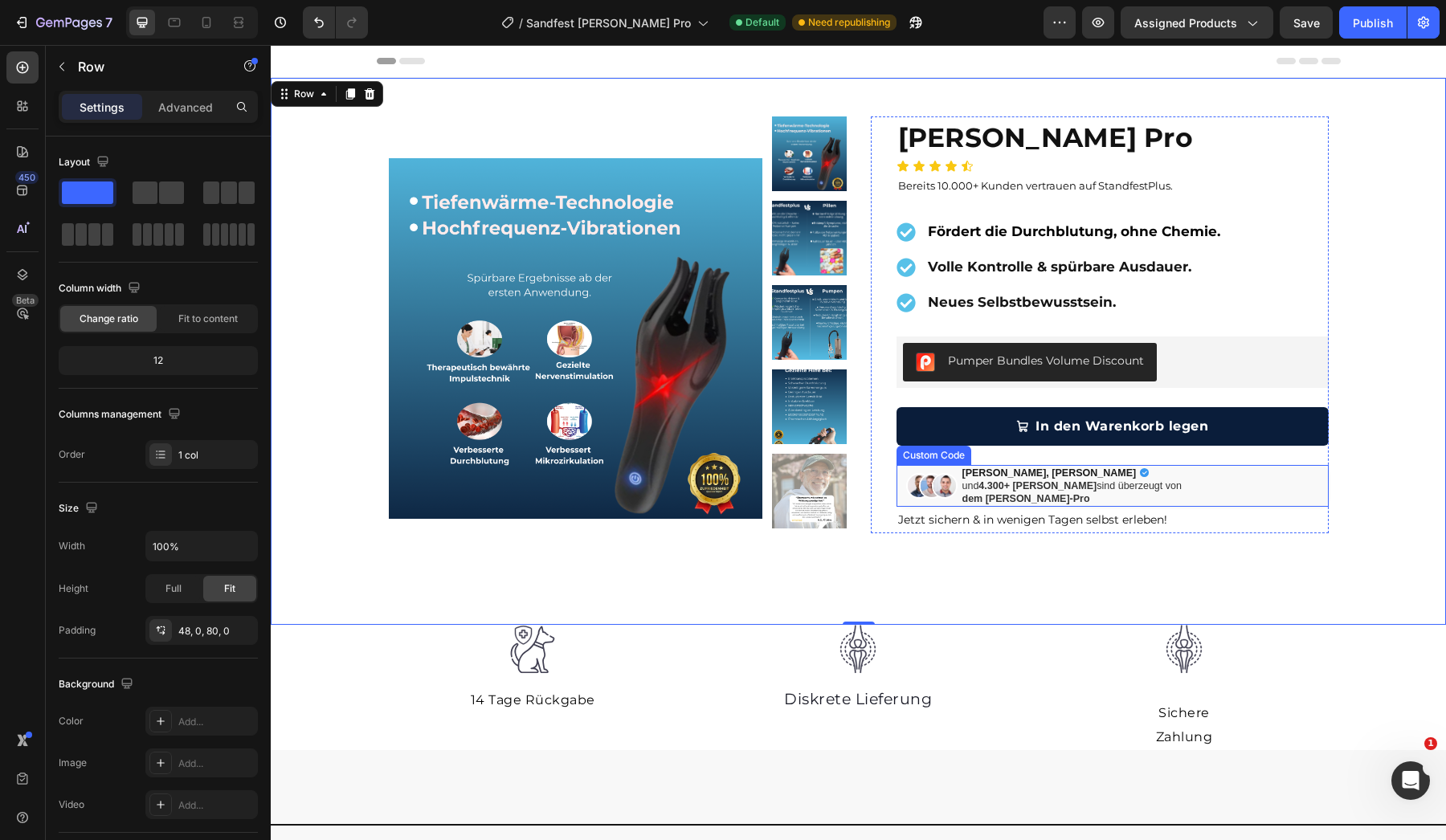
click at [1070, 483] on div "und 4.300+ [PERSON_NAME] sind überzeugt von dem [PERSON_NAME]-Pro" at bounding box center [1071, 492] width 219 height 27
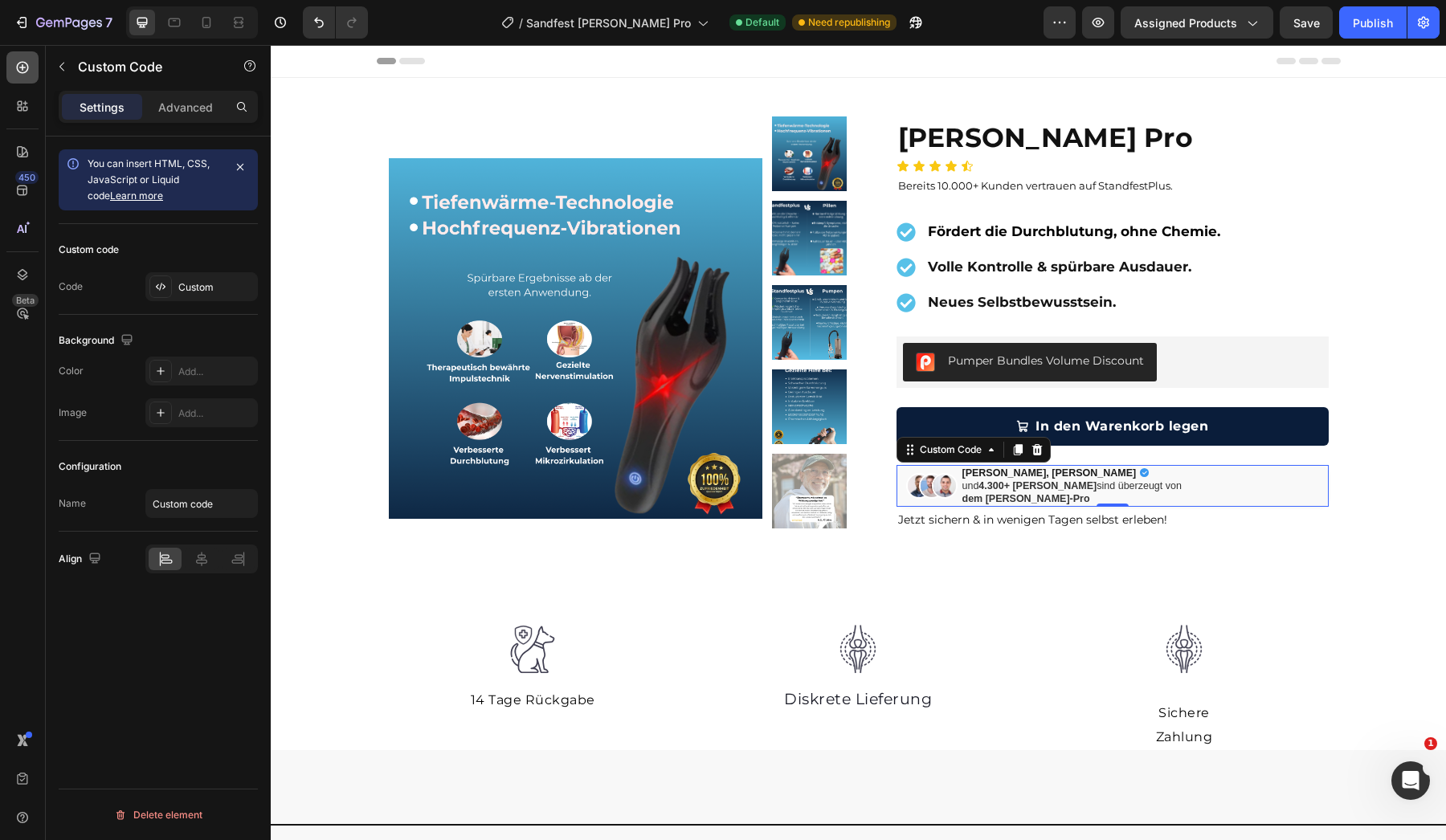
click at [25, 78] on div at bounding box center [23, 67] width 32 height 32
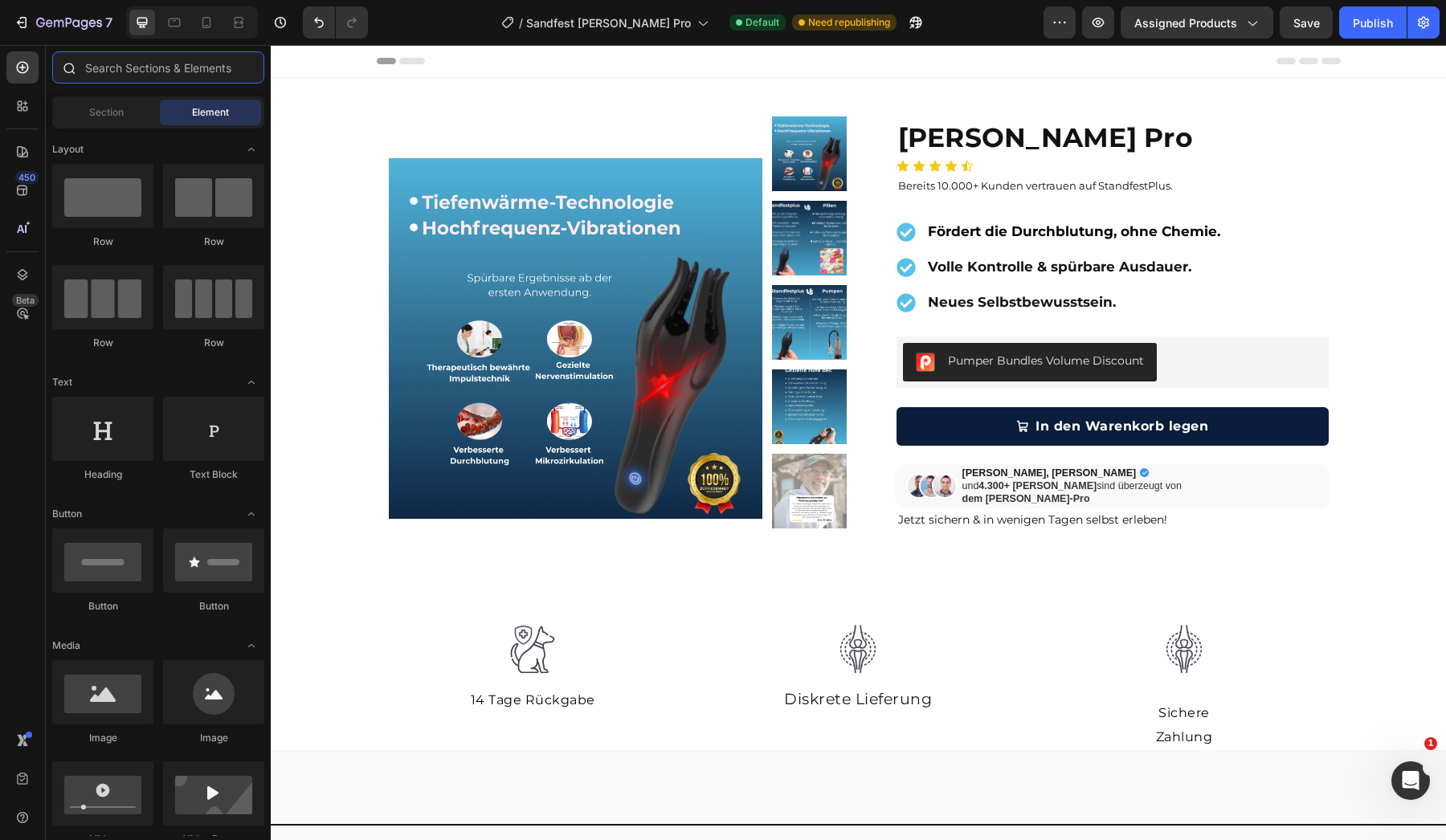
click at [115, 70] on input "text" at bounding box center [158, 67] width 212 height 32
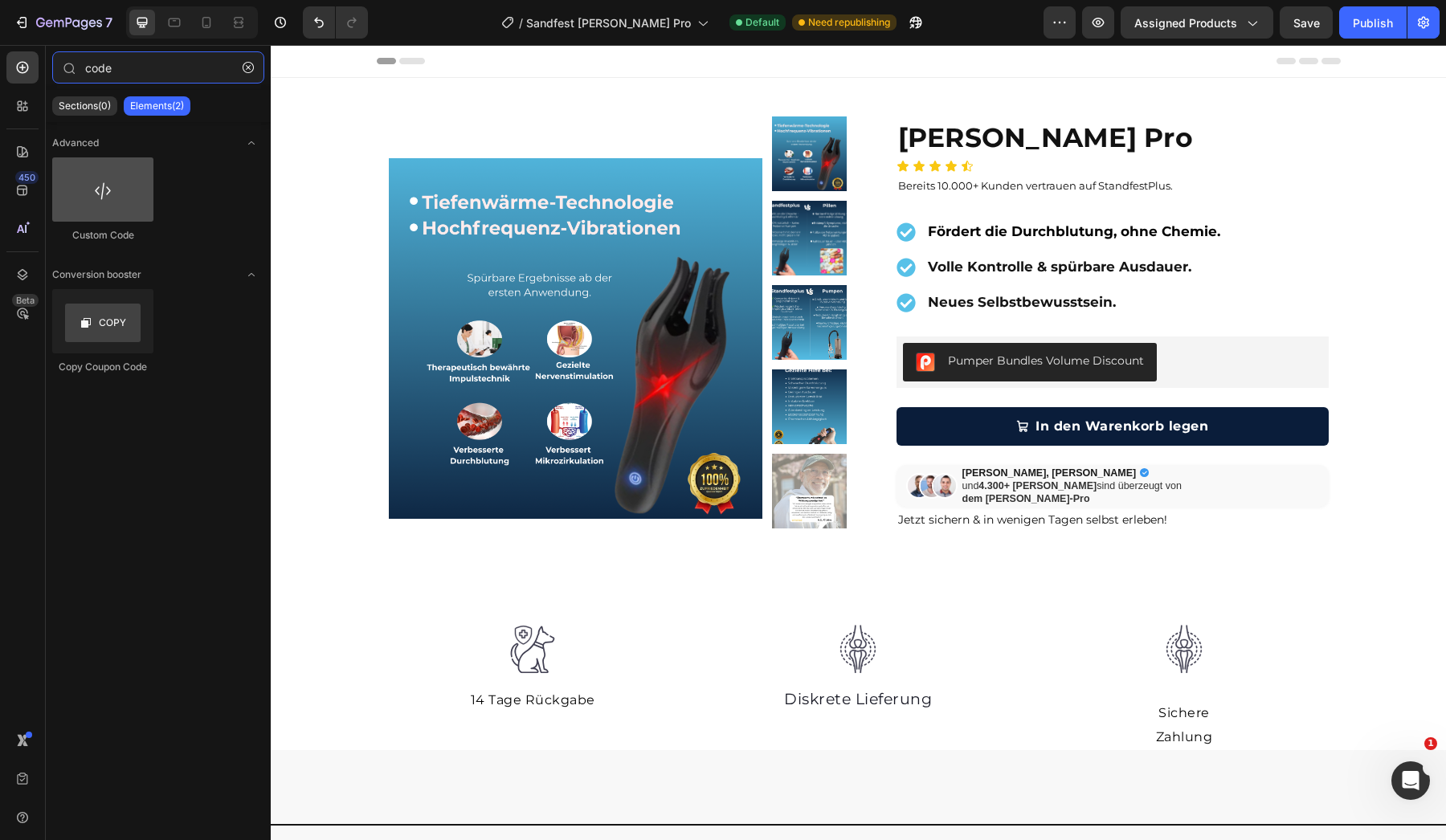
type input "code"
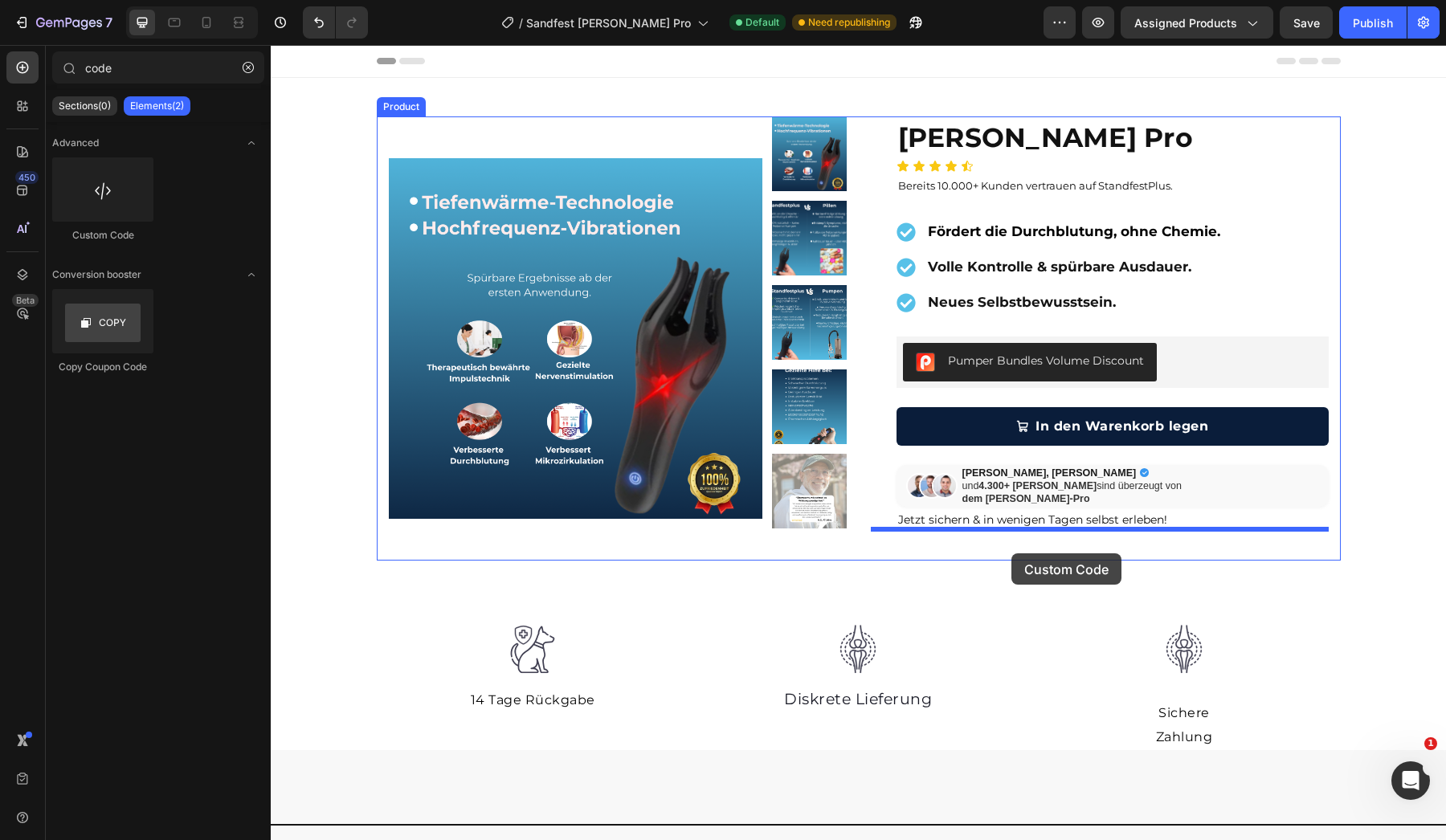
drag, startPoint x: 407, startPoint y: 247, endPoint x: 1014, endPoint y: 555, distance: 680.7
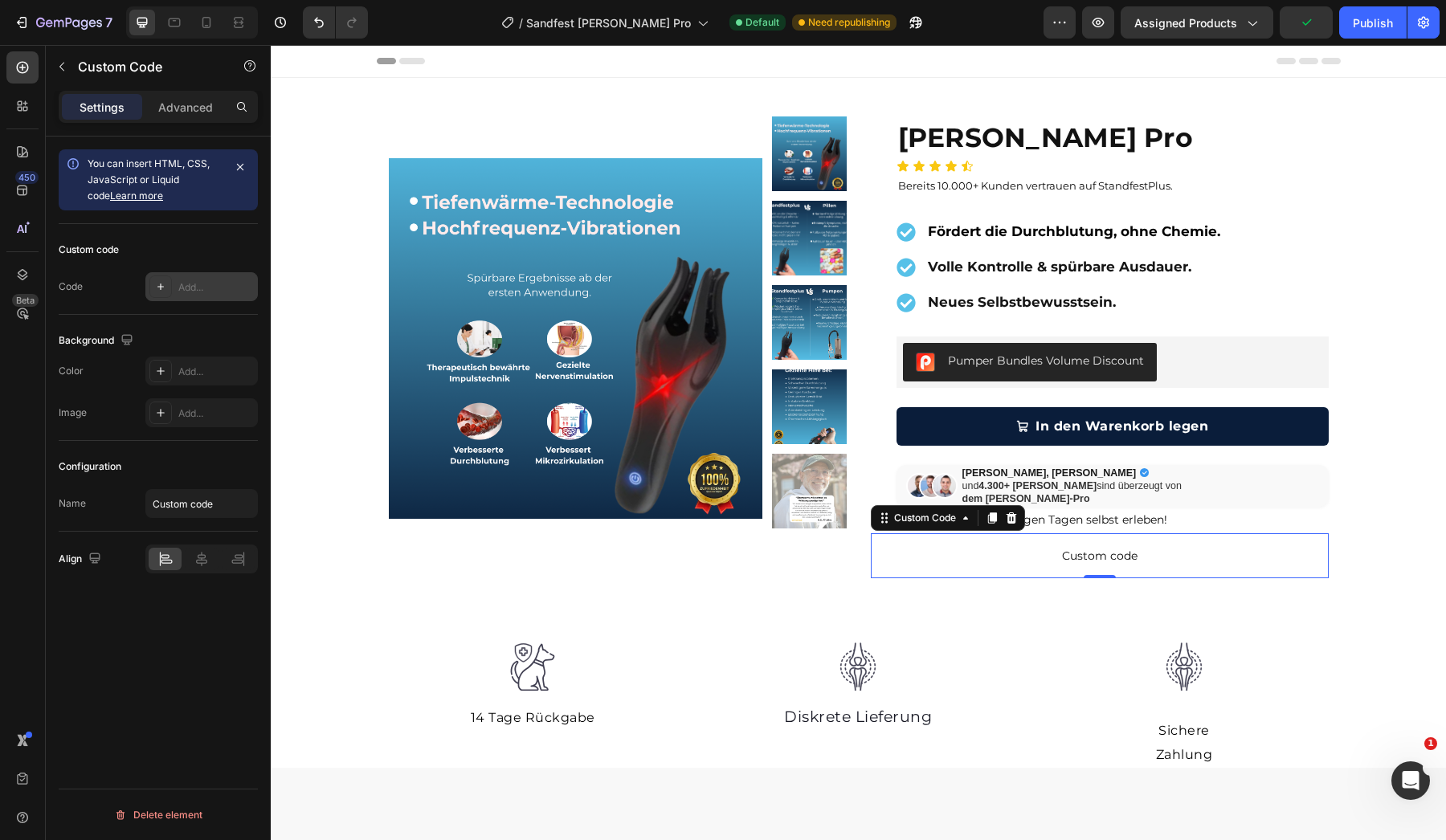
click at [190, 292] on div "Add..." at bounding box center [215, 287] width 76 height 15
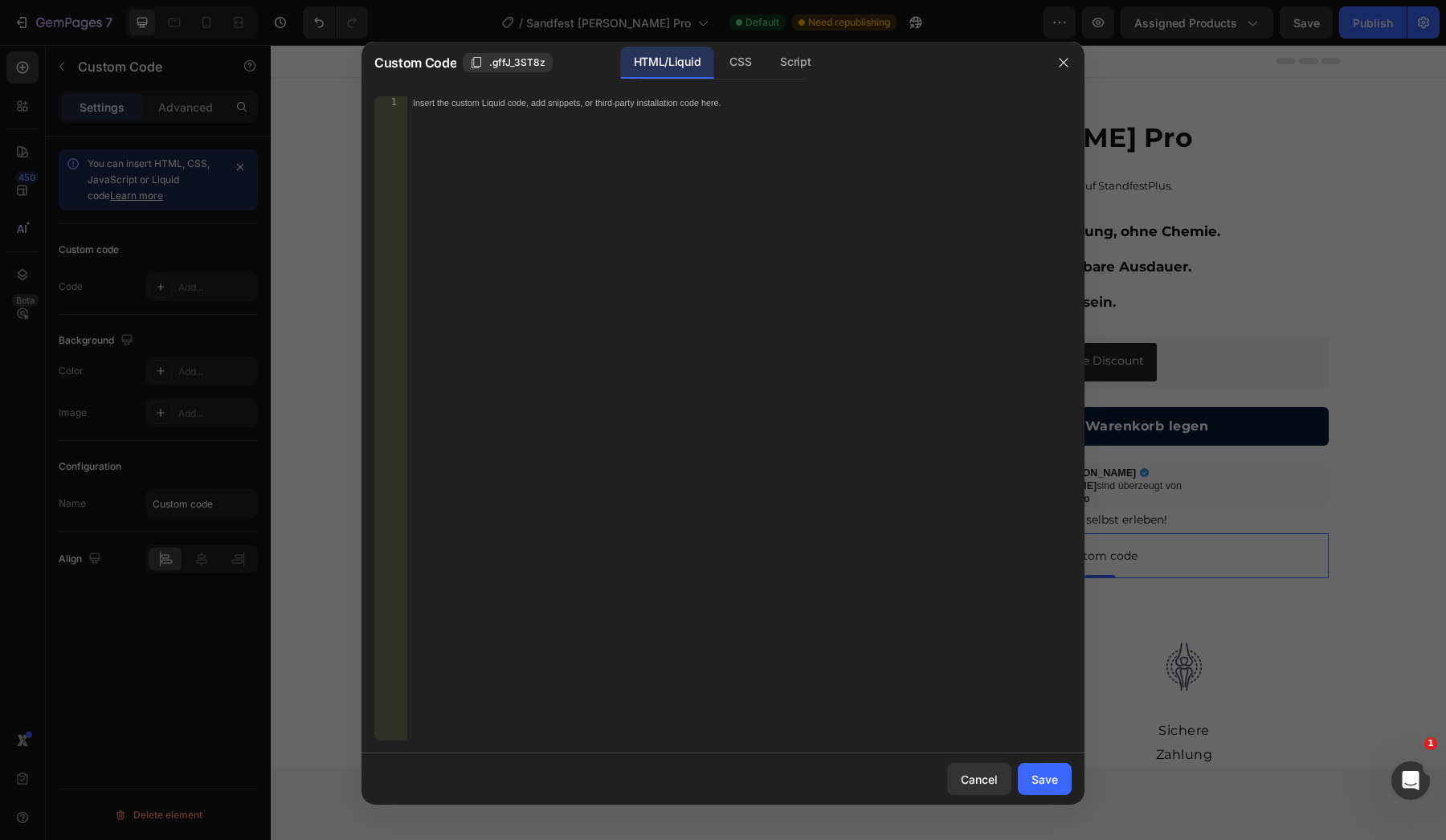
click at [593, 153] on div "Insert the custom Liquid code, add snippets, or third-party installation code h…" at bounding box center [739, 431] width 665 height 670
paste textarea
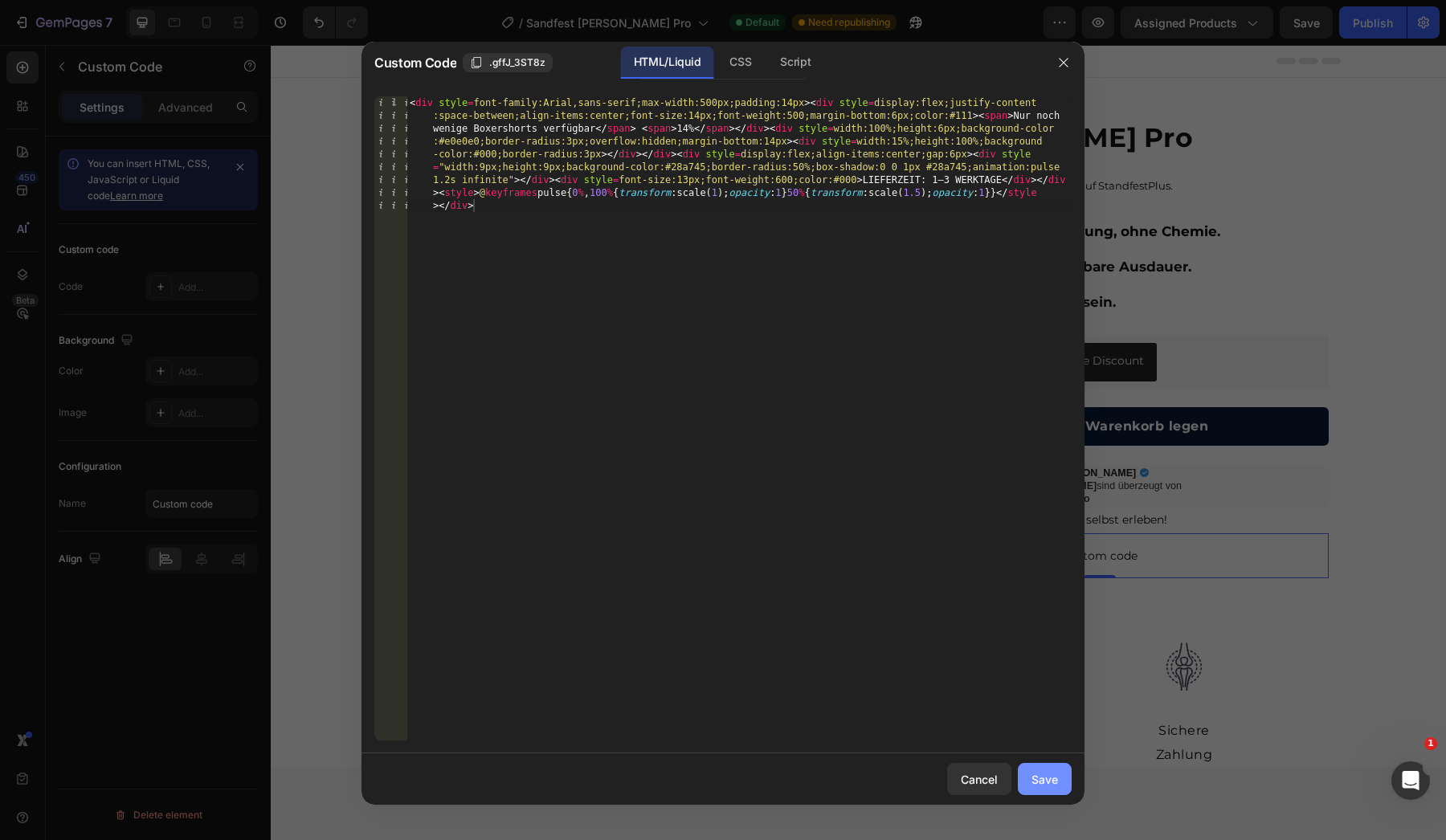
click at [1037, 780] on div "Save" at bounding box center [1045, 779] width 27 height 17
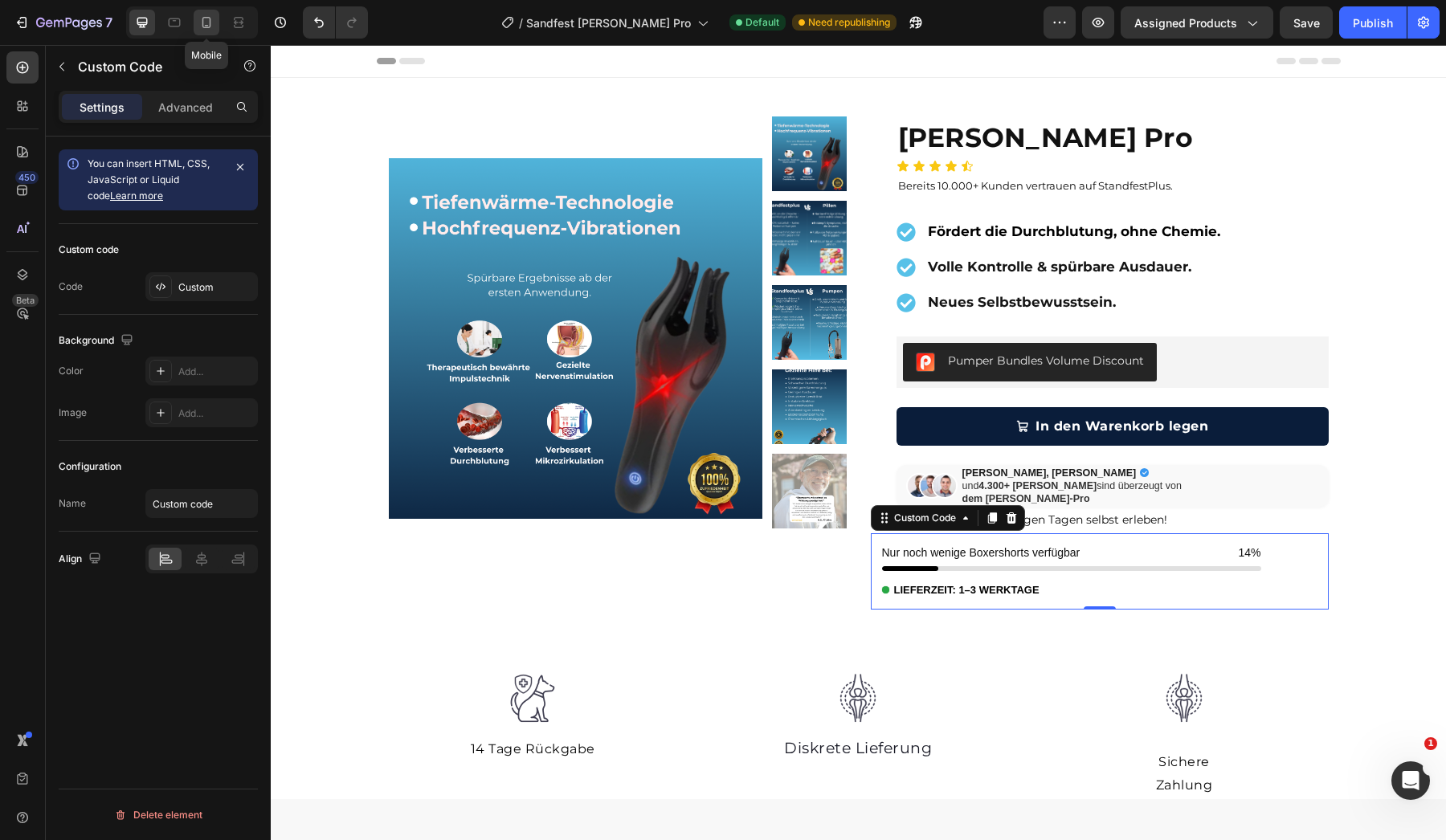
click at [205, 20] on icon at bounding box center [206, 23] width 16 height 16
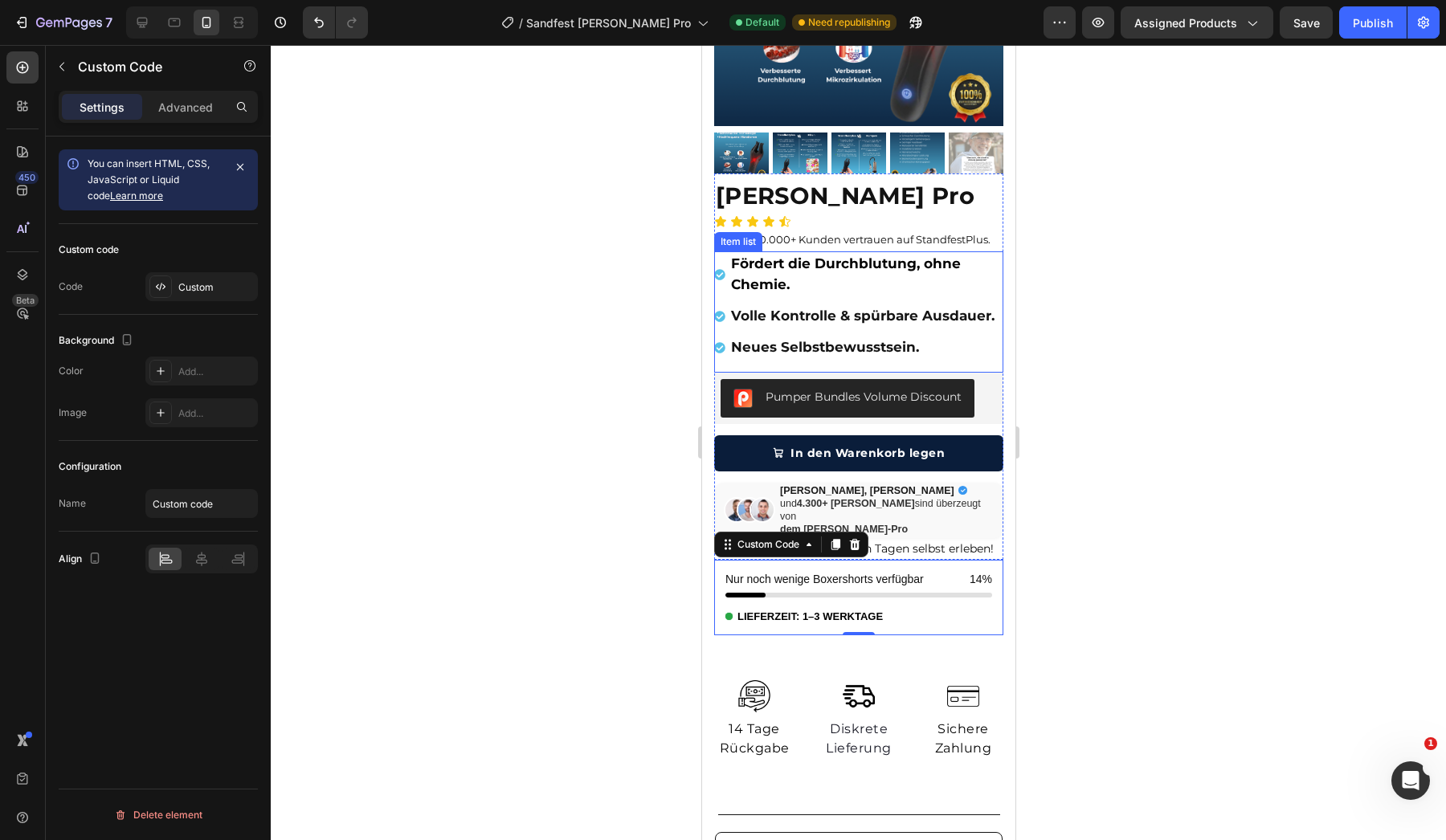
scroll to position [182, 0]
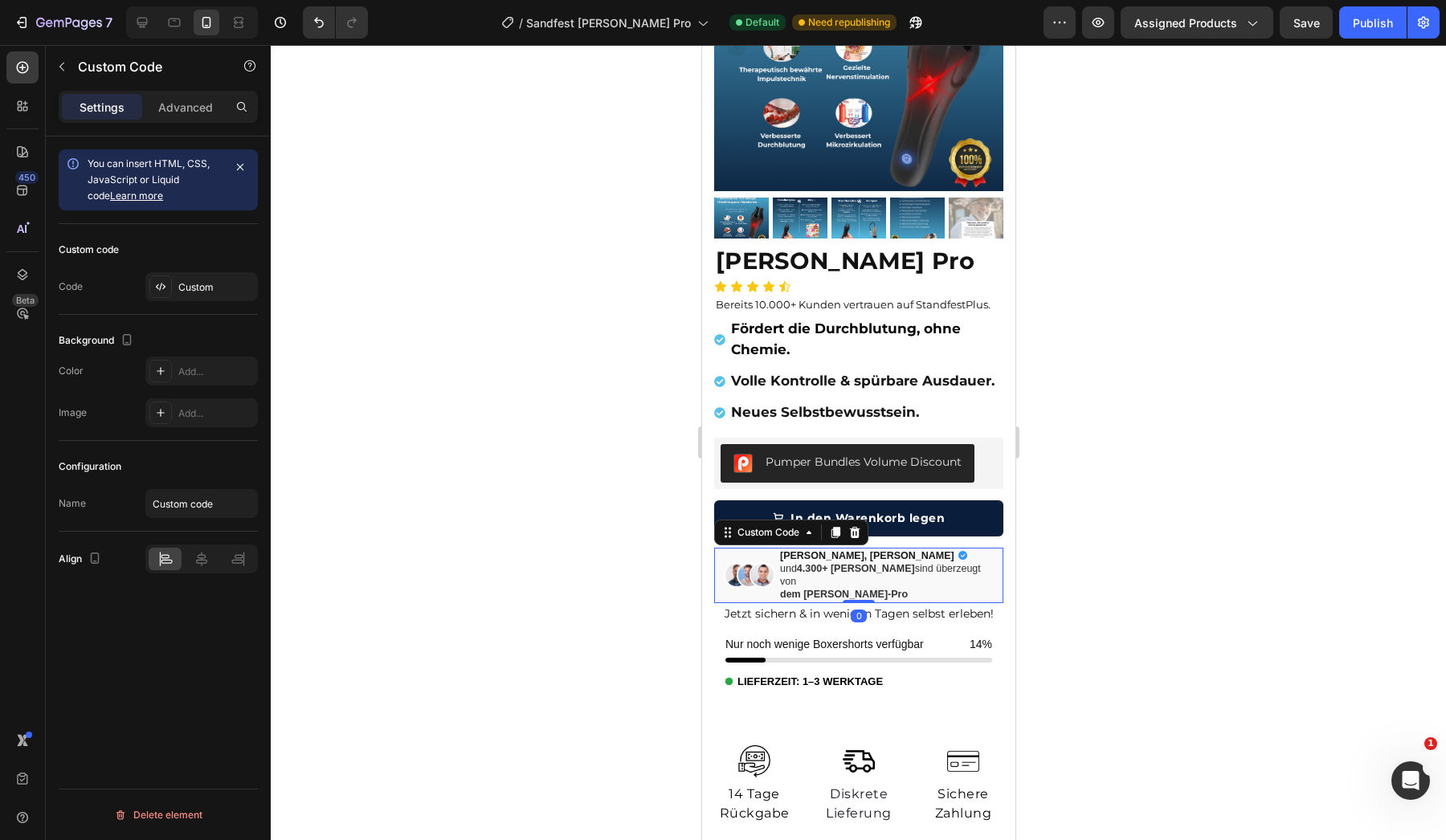
click at [933, 569] on div "und 4.300+ [PERSON_NAME] sind überzeugt von dem [PERSON_NAME]-Pro" at bounding box center [886, 582] width 213 height 39
click at [944, 625] on div "Nur noch wenige Boxershorts verfügbar 14% LIEFERZEIT: 1–3 WERKTAGE" at bounding box center [858, 663] width 289 height 77
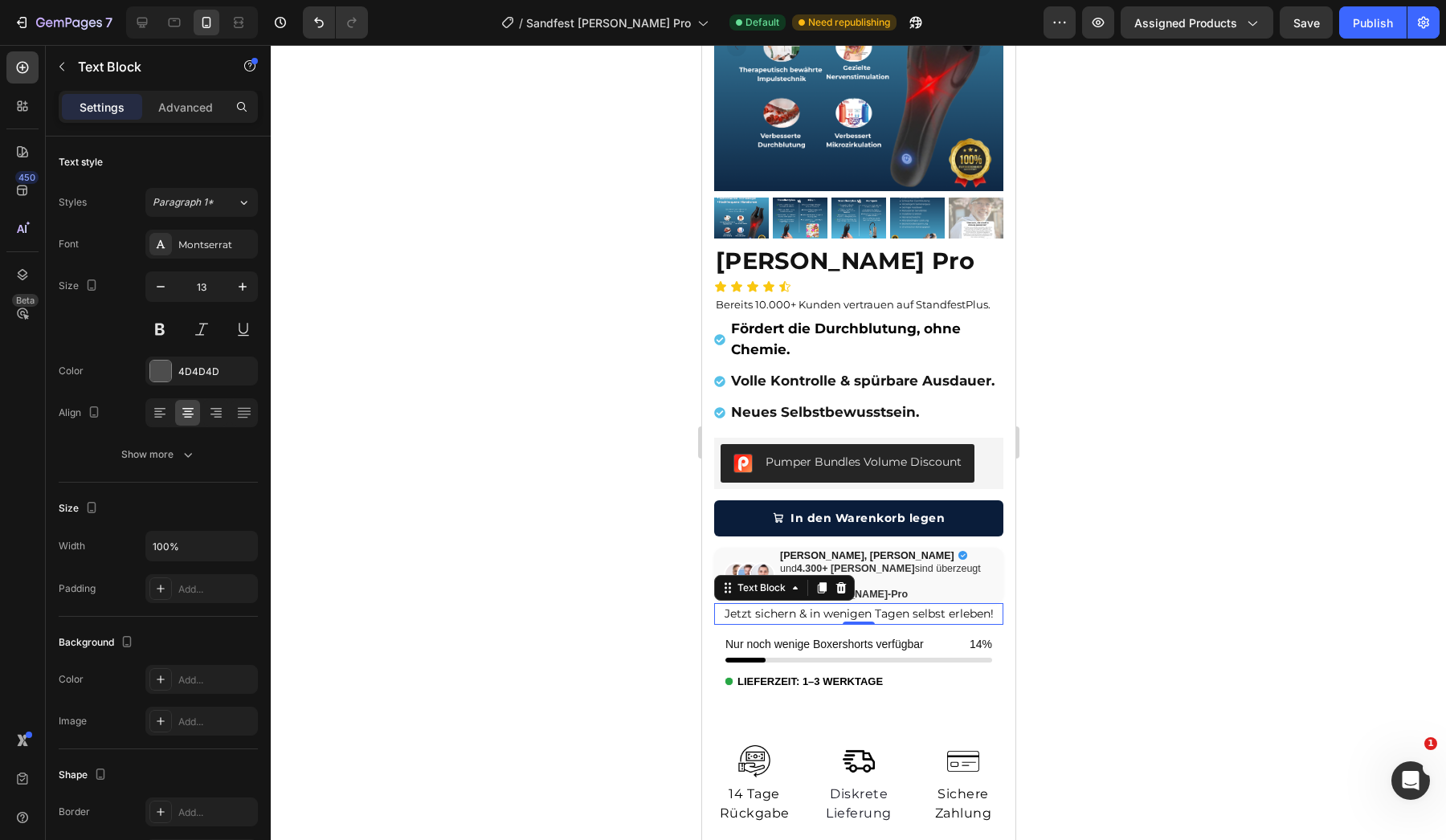
click at [950, 606] on span "Jetzt sichern & in wenigen Tagen selbst erleben!" at bounding box center [858, 613] width 269 height 15
click at [904, 636] on span "Nur noch wenige Boxershorts verfügbar" at bounding box center [824, 644] width 199 height 17
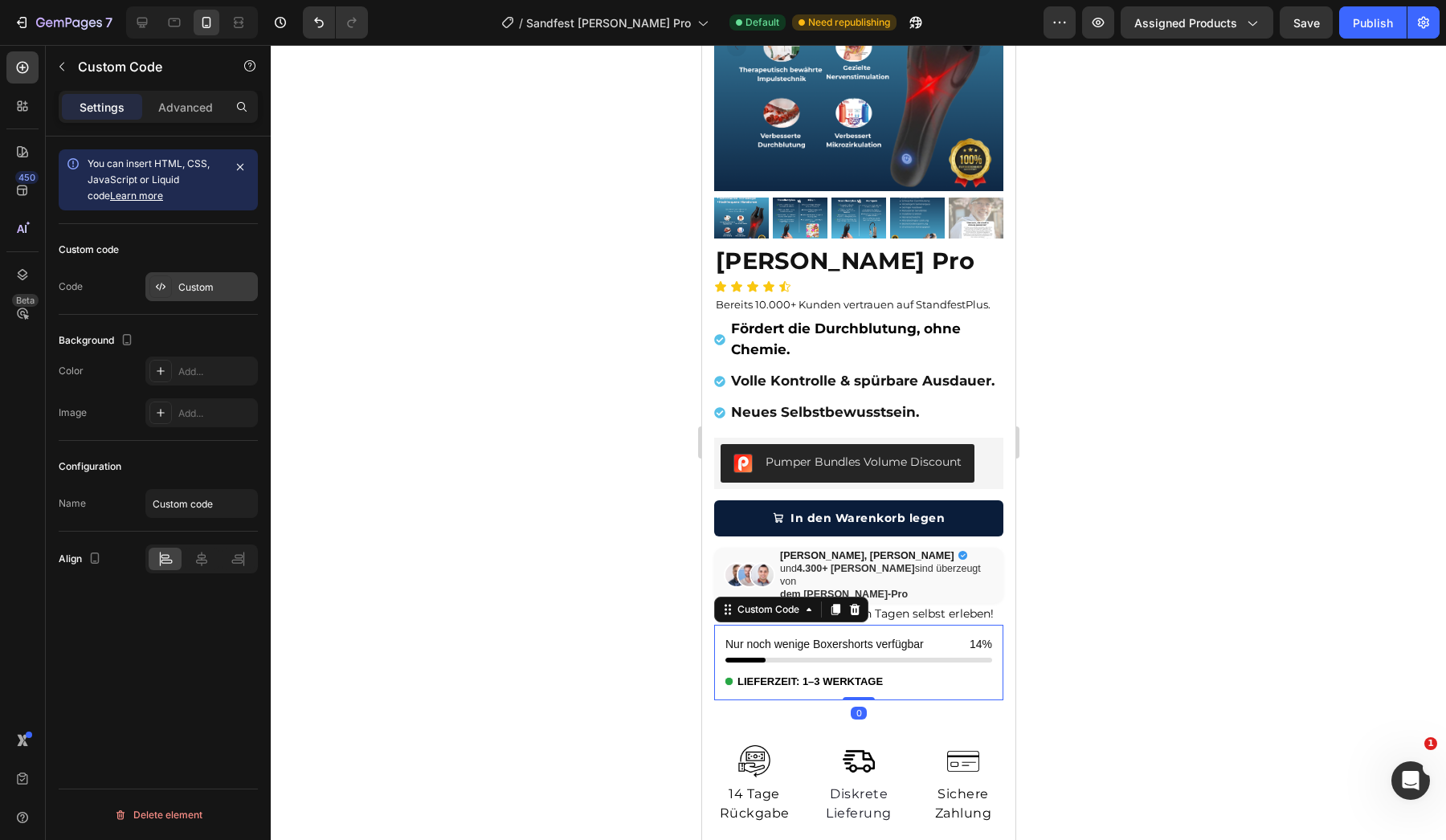
click at [216, 299] on div "Custom" at bounding box center [202, 286] width 112 height 28
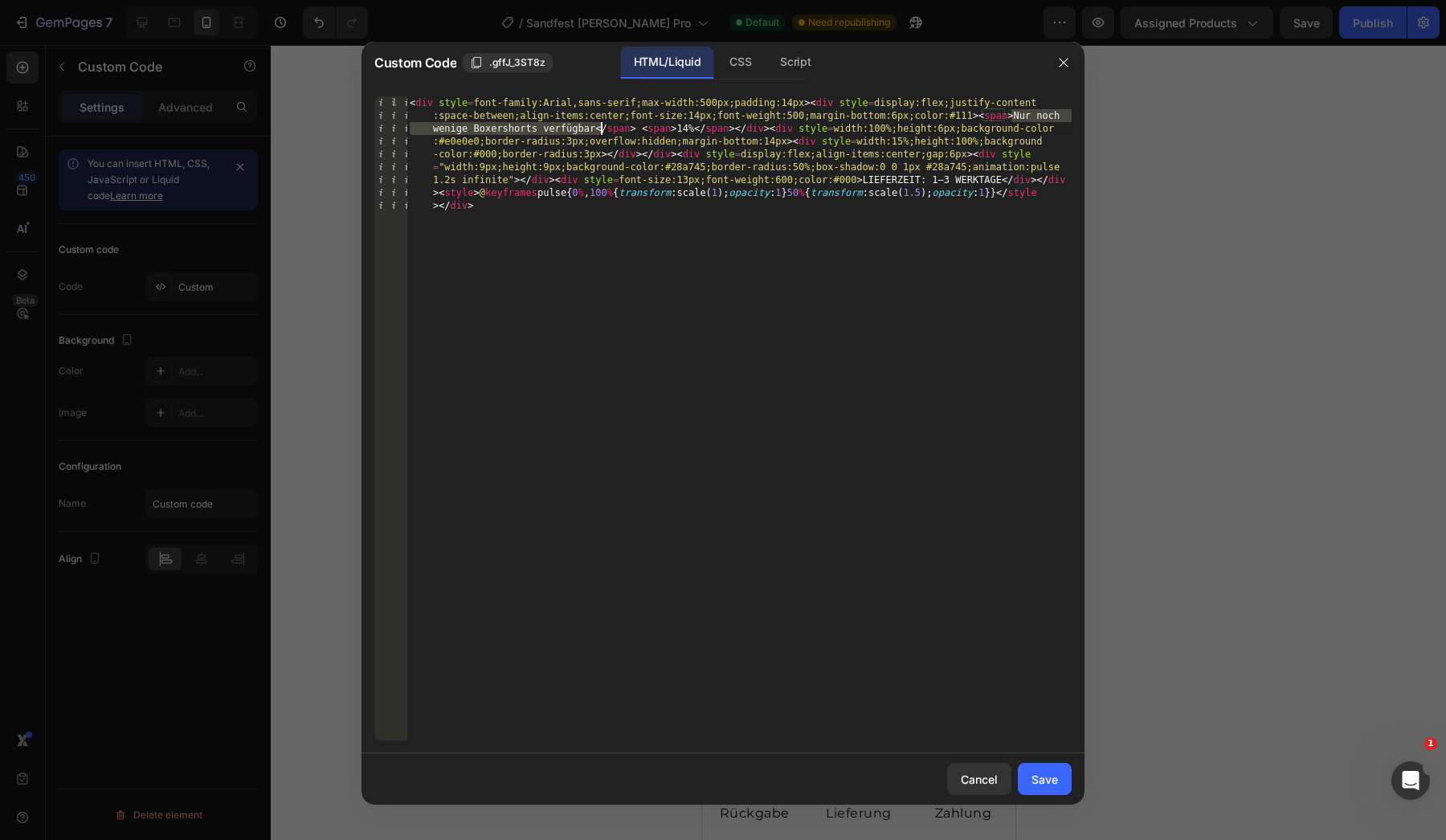
drag, startPoint x: 1012, startPoint y: 117, endPoint x: 602, endPoint y: 130, distance: 410.2
click at [602, 130] on div "< div style = font-family:Arial,sans-serif;max-width:500px;padding:14px > < div…" at bounding box center [739, 533] width 665 height 875
drag, startPoint x: 594, startPoint y: 130, endPoint x: 1013, endPoint y: 120, distance: 419.1
click at [1013, 120] on div "< div style = font-family:Arial,sans-serif;max-width:500px;padding:14px > < div…" at bounding box center [739, 533] width 665 height 875
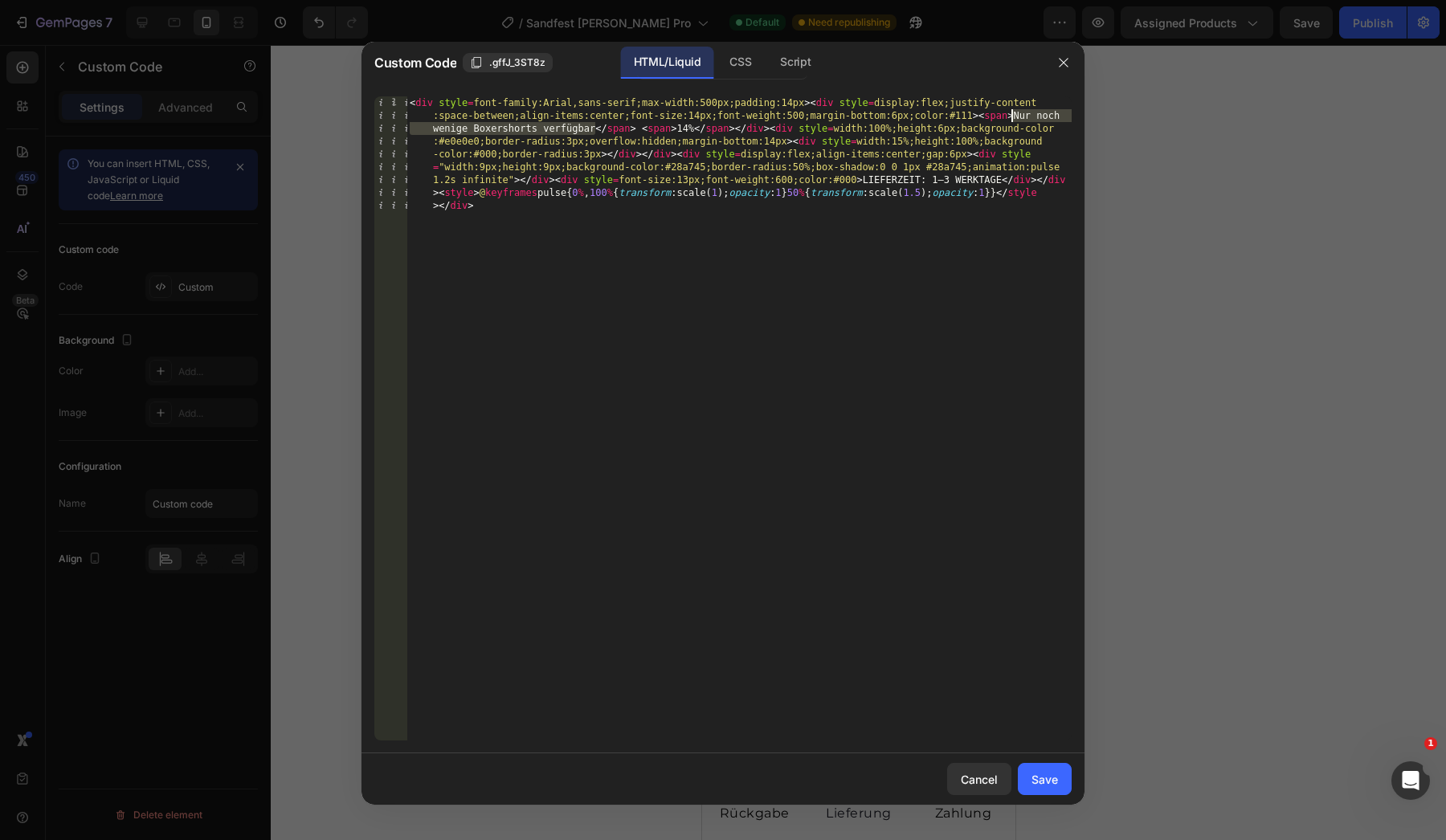
click at [477, 130] on div "< div style = font-family:Arial,sans-serif;max-width:500px;padding:14px > < div…" at bounding box center [739, 533] width 665 height 875
click at [539, 131] on div "< div style = font-family:Arial,sans-serif;max-width:500px;padding:14px > < div…" at bounding box center [739, 533] width 665 height 875
type textarea "<div style=font-family:Arial,sans-serif;max-width:500px;padding:14px><div style…"
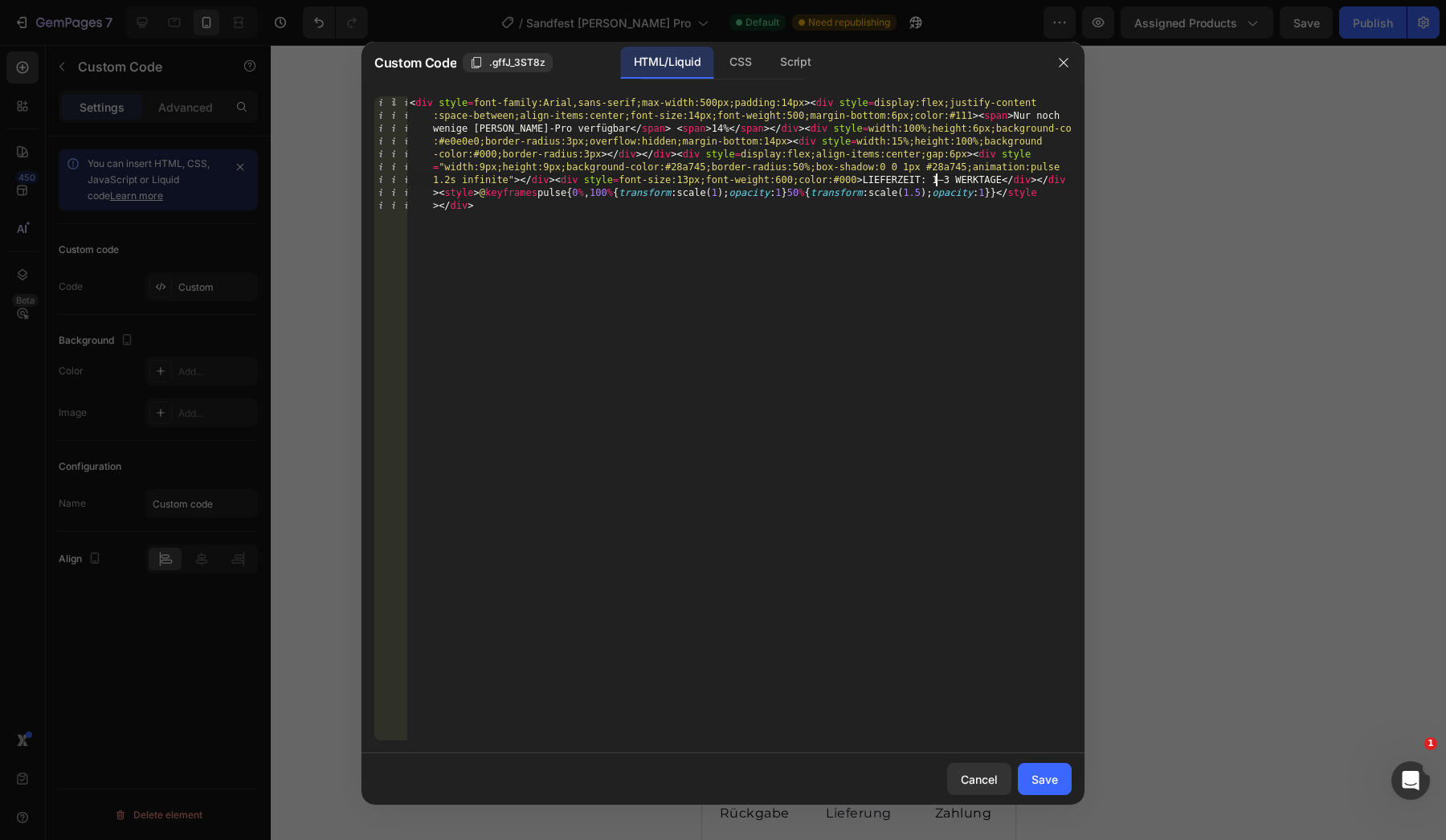
click at [938, 183] on div "< div style = font-family:Arial,sans-serif;max-width:500px;padding:14px > < div…" at bounding box center [739, 533] width 665 height 875
type textarea "2"
click at [950, 180] on div "< div style = font-family:Arial,sans-serif;max-width:500px;padding:14px > < div…" at bounding box center [739, 533] width 665 height 875
type textarea "4"
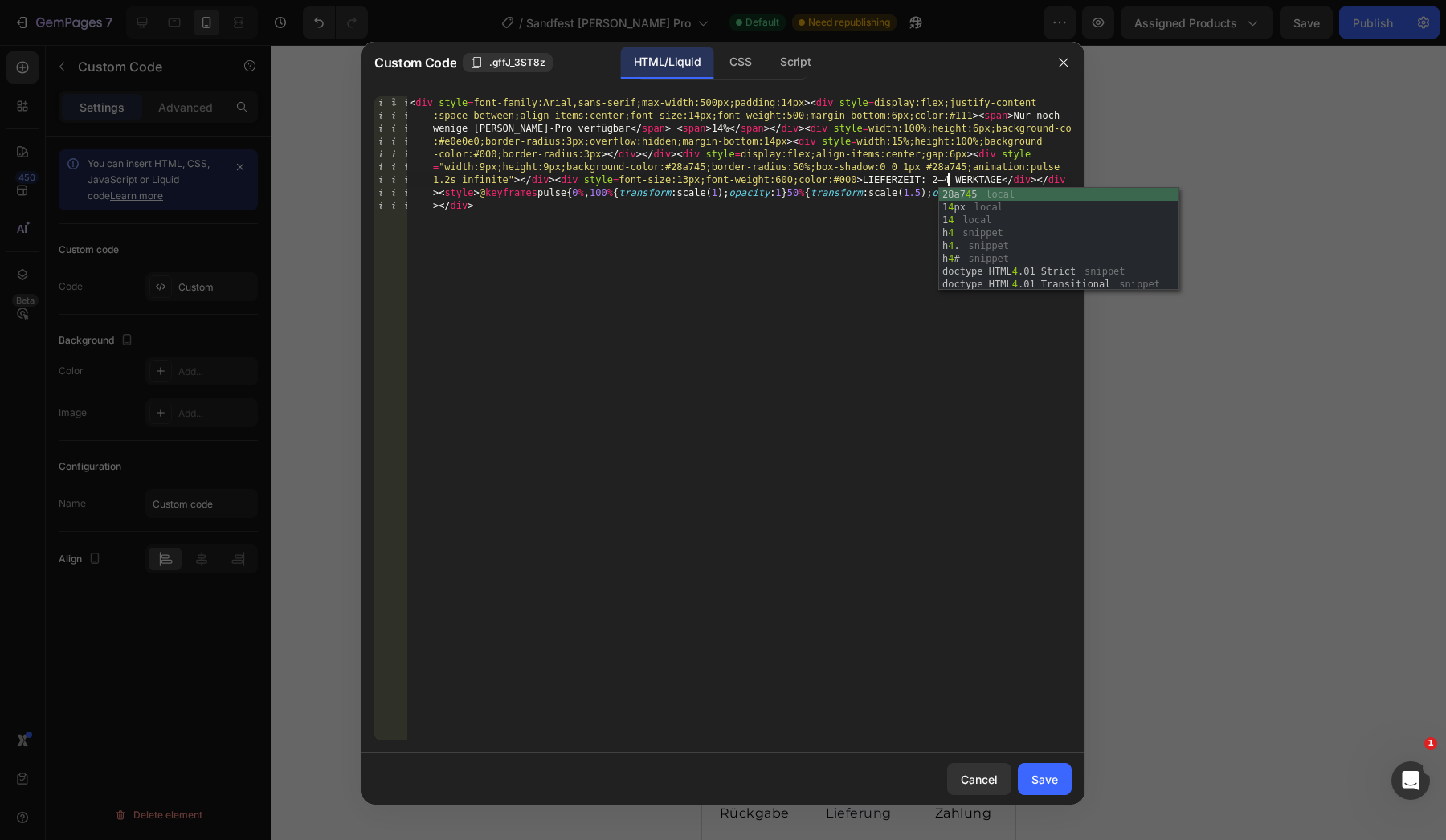
click at [890, 499] on div "< div style = font-family:Arial,sans-serif;max-width:500px;padding:14px > < div…" at bounding box center [739, 533] width 665 height 875
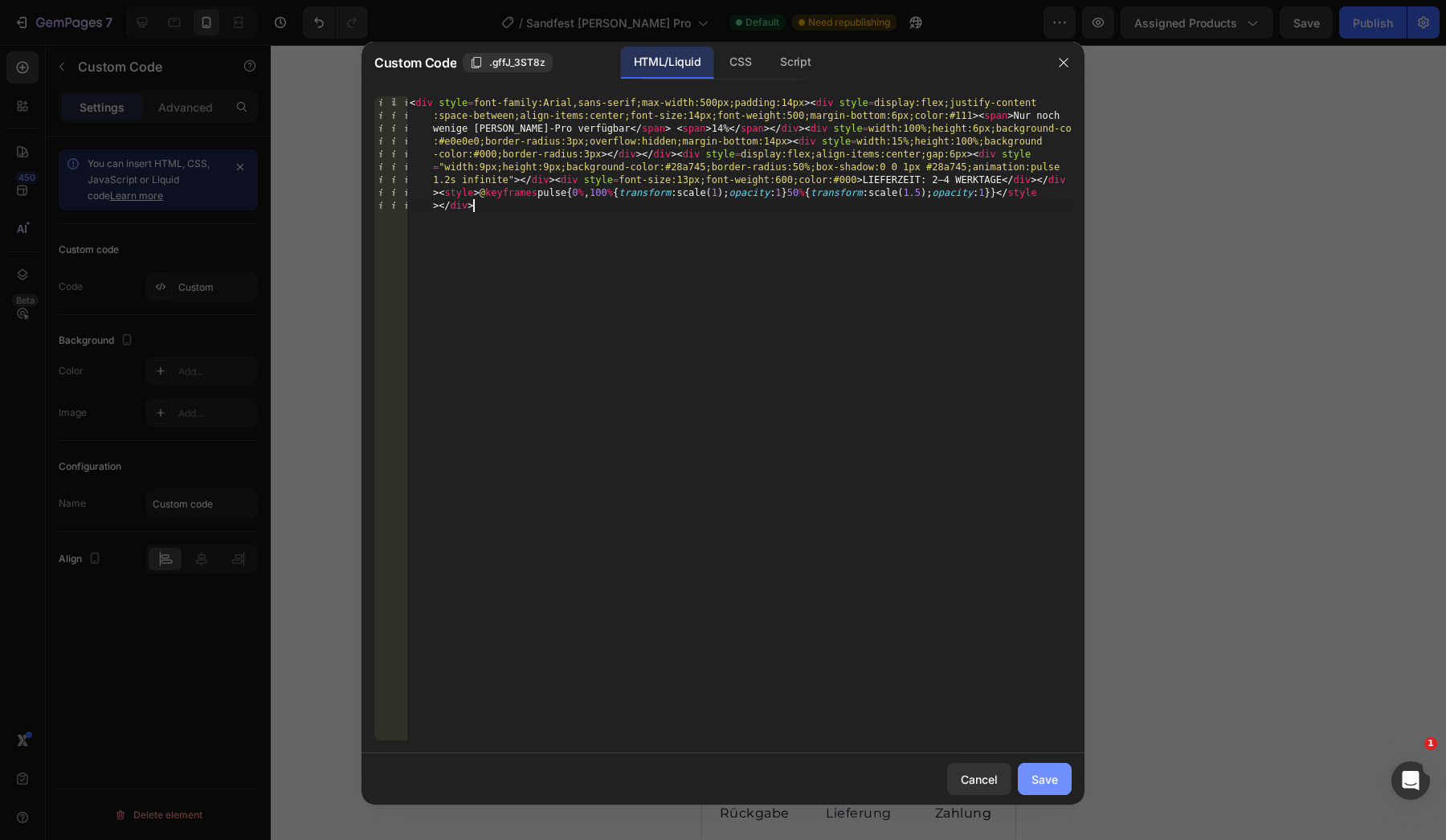
click at [1047, 786] on div "Save" at bounding box center [1045, 779] width 27 height 17
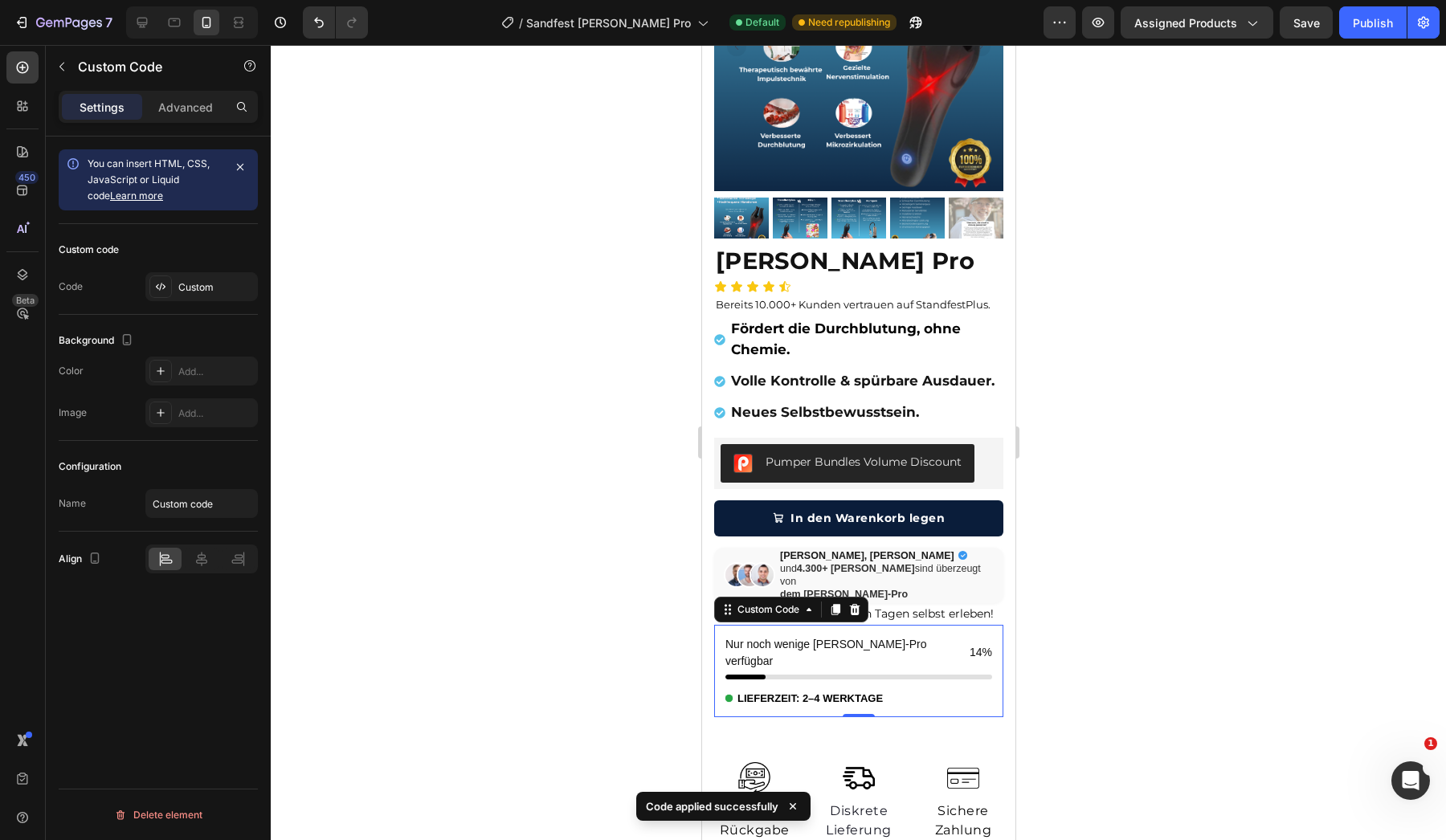
click at [1119, 673] on div at bounding box center [858, 442] width 1176 height 795
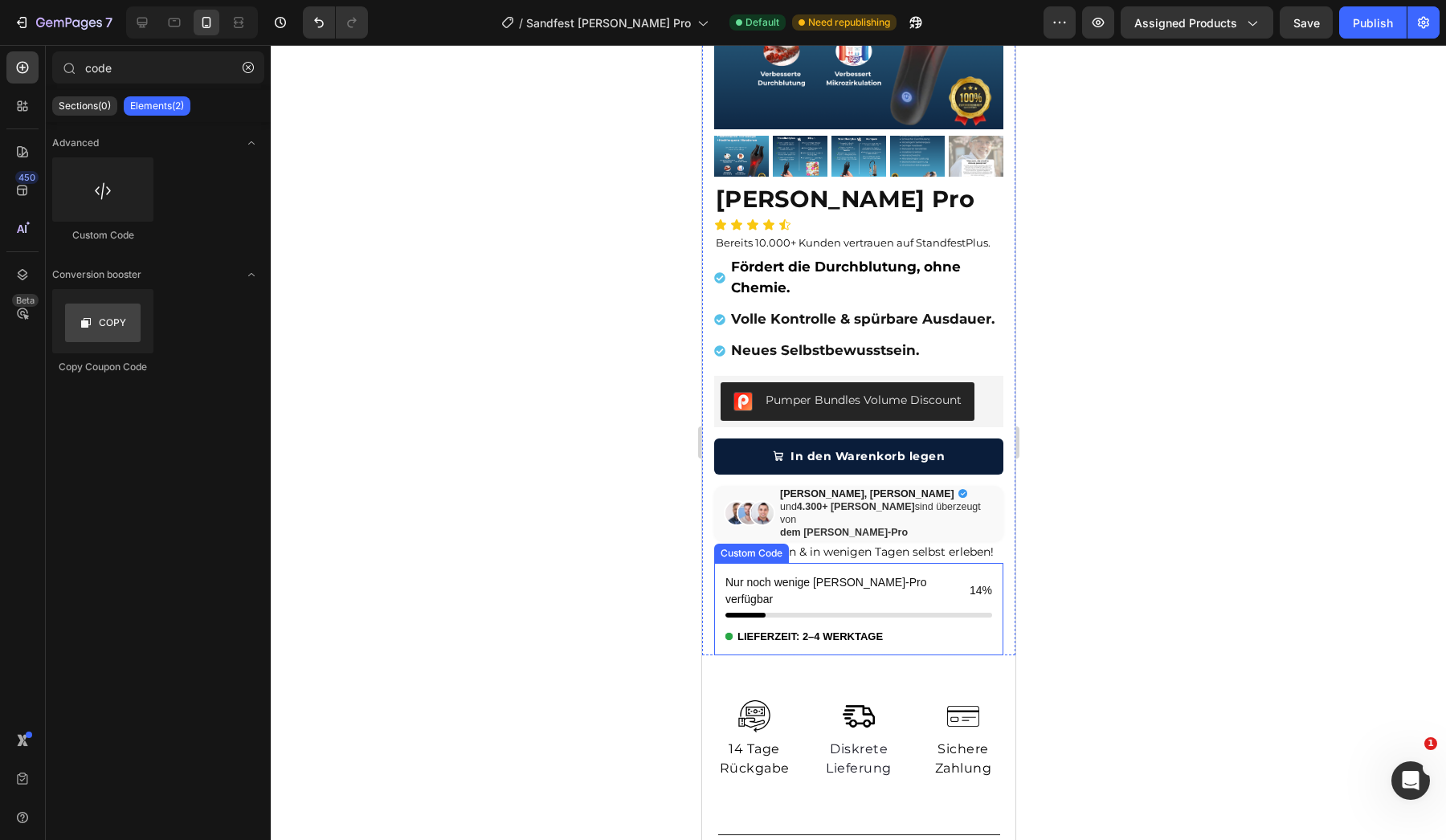
scroll to position [272, 0]
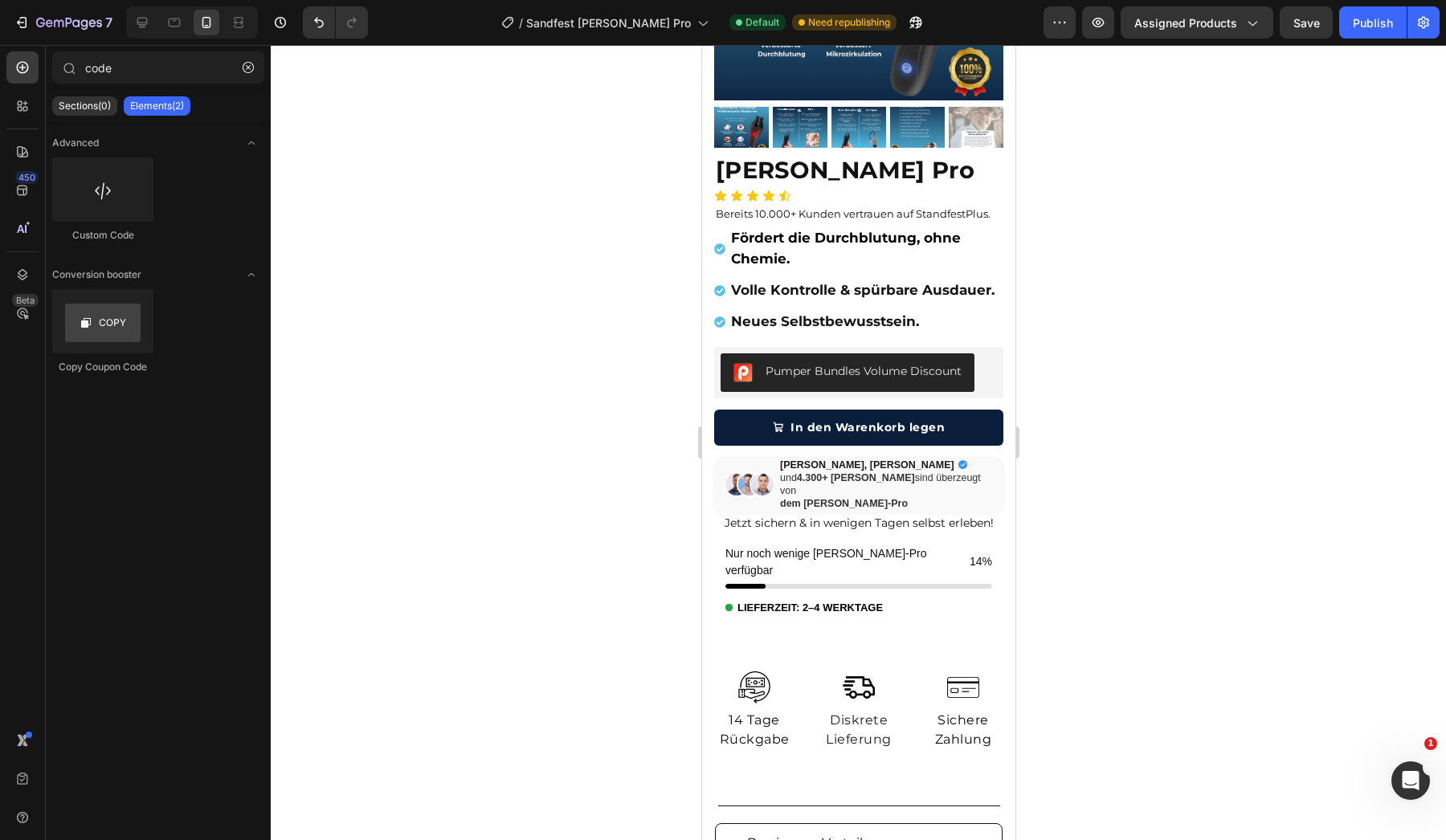
click at [1210, 511] on div at bounding box center [858, 442] width 1176 height 795
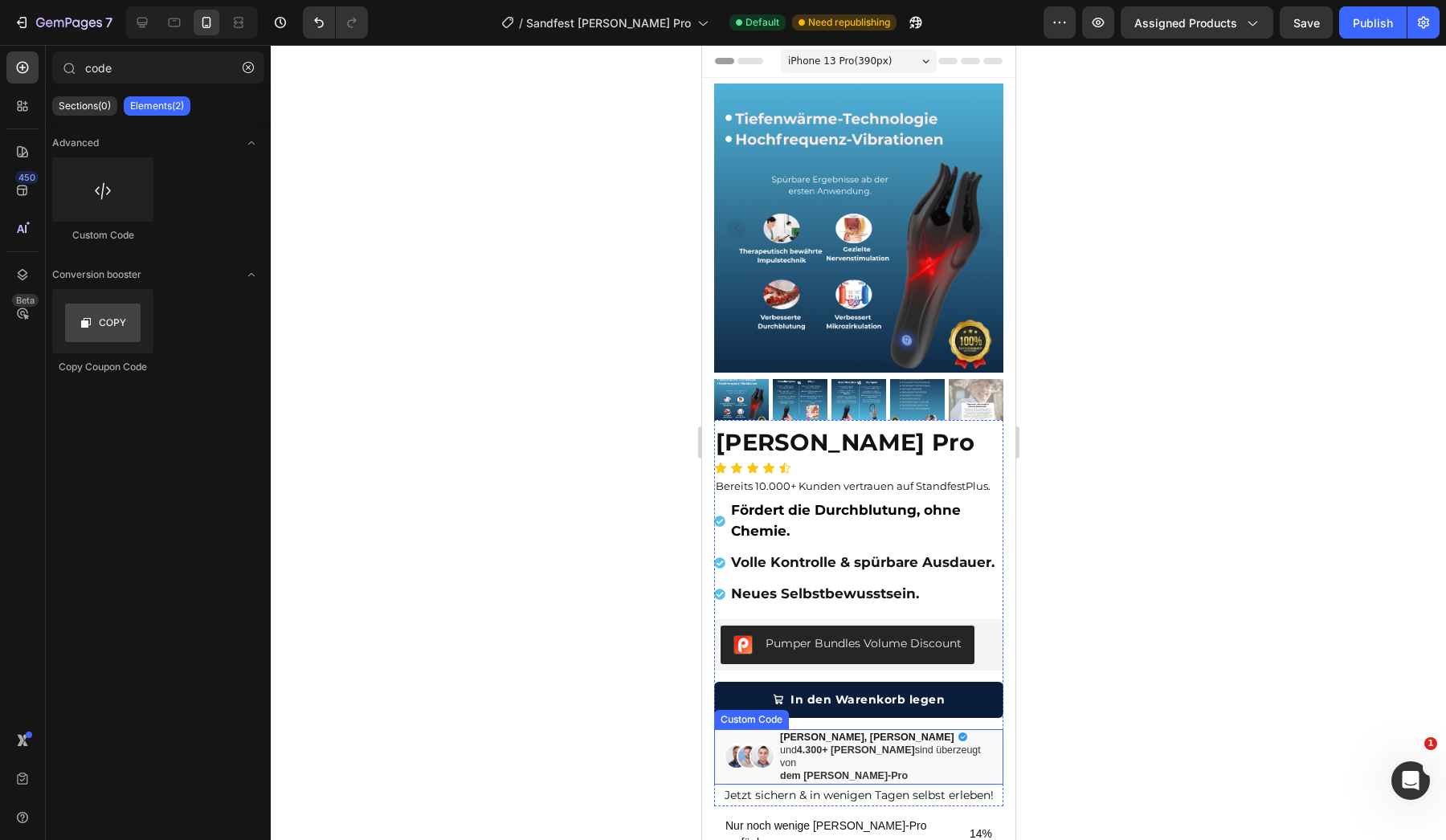
scroll to position [0, 0]
click at [879, 565] on strong "Volle Kontrolle & spürbare Ausdauer." at bounding box center [862, 562] width 263 height 16
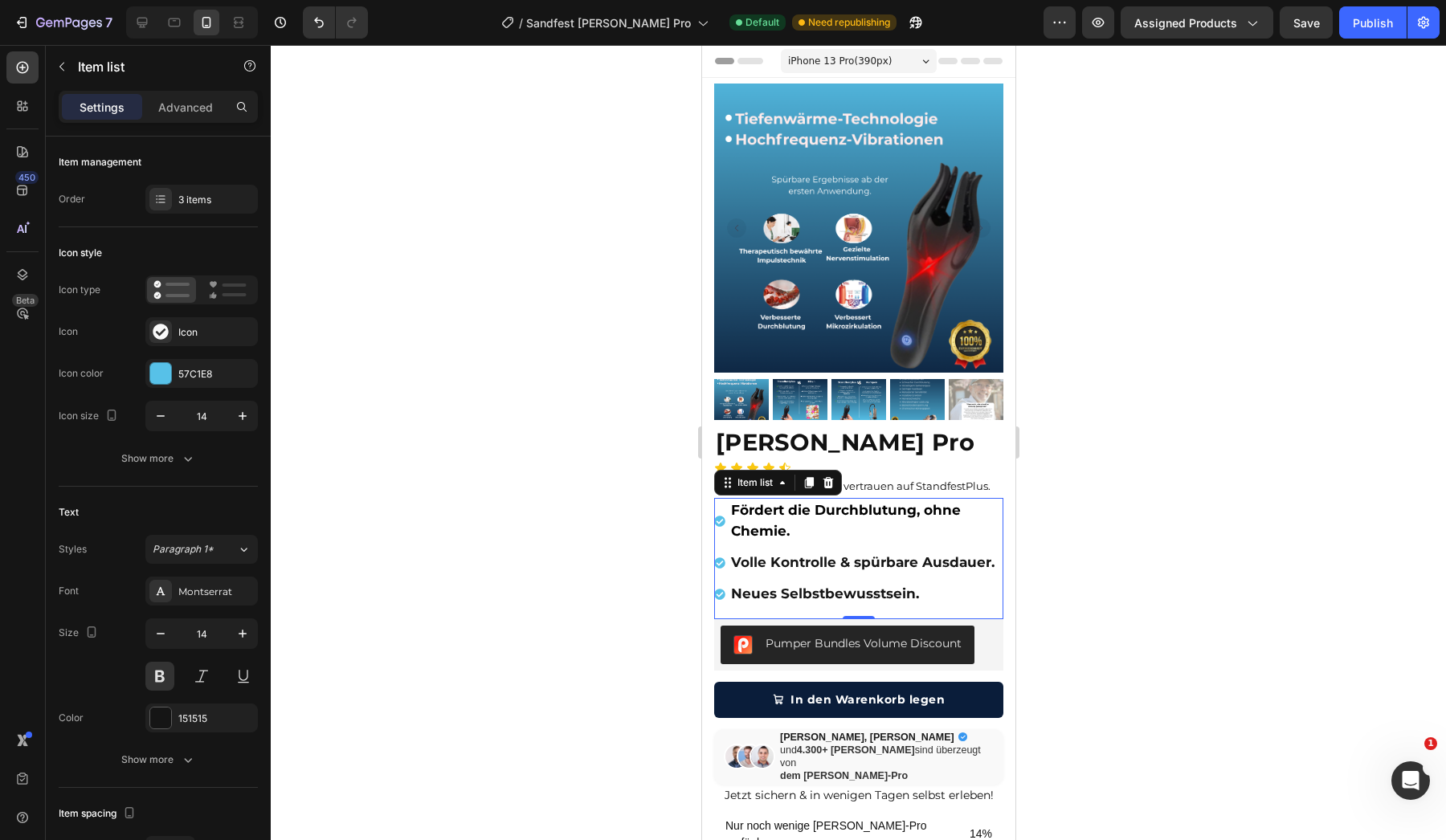
click at [877, 521] on p "Fördert die Durchblutung, ohne Chemie." at bounding box center [865, 521] width 270 height 42
click at [843, 530] on p "Fördert die Durchblutung, ohne Chemie." at bounding box center [865, 521] width 270 height 42
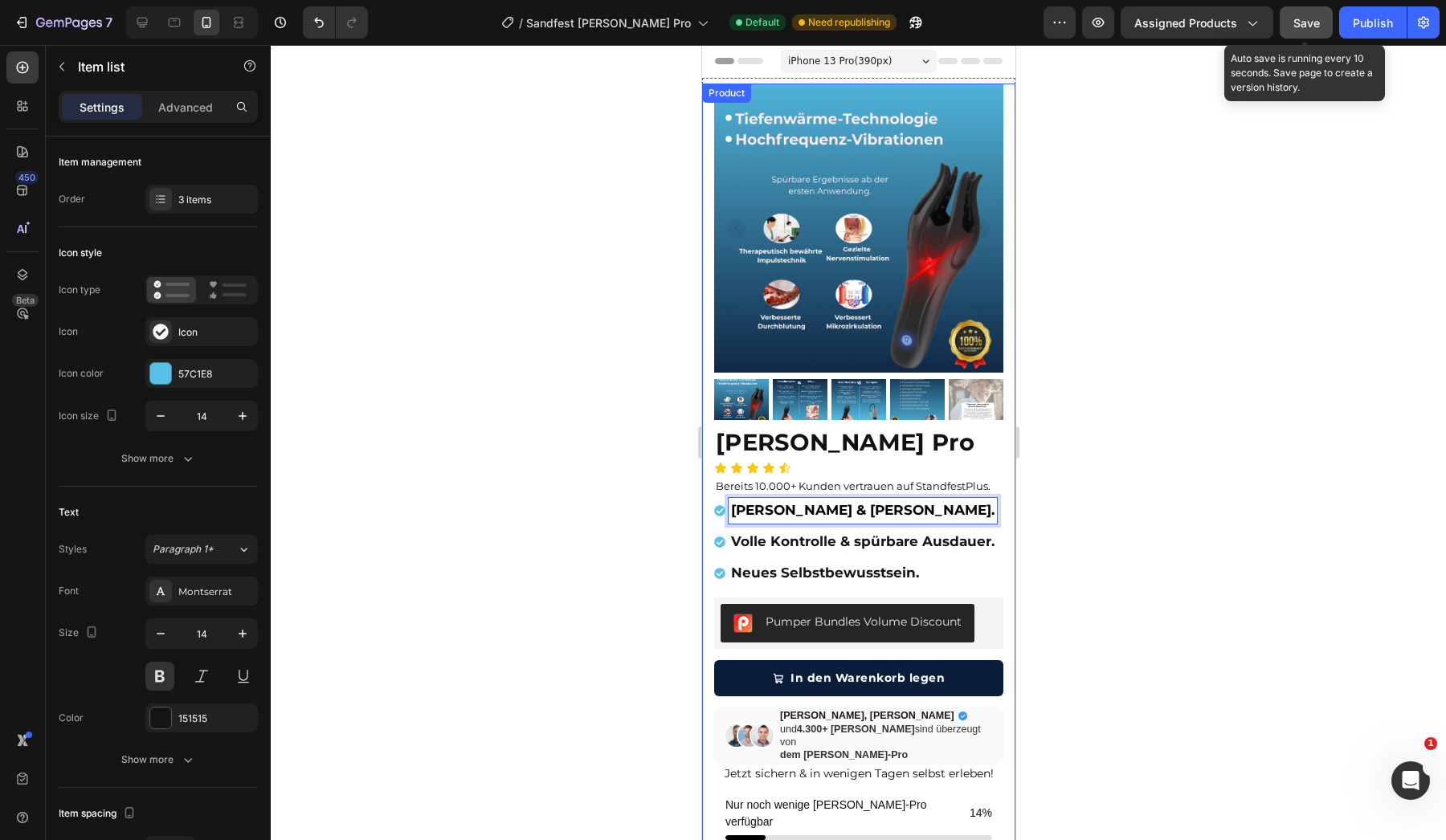
click at [1309, 15] on div "Save" at bounding box center [1306, 23] width 27 height 17
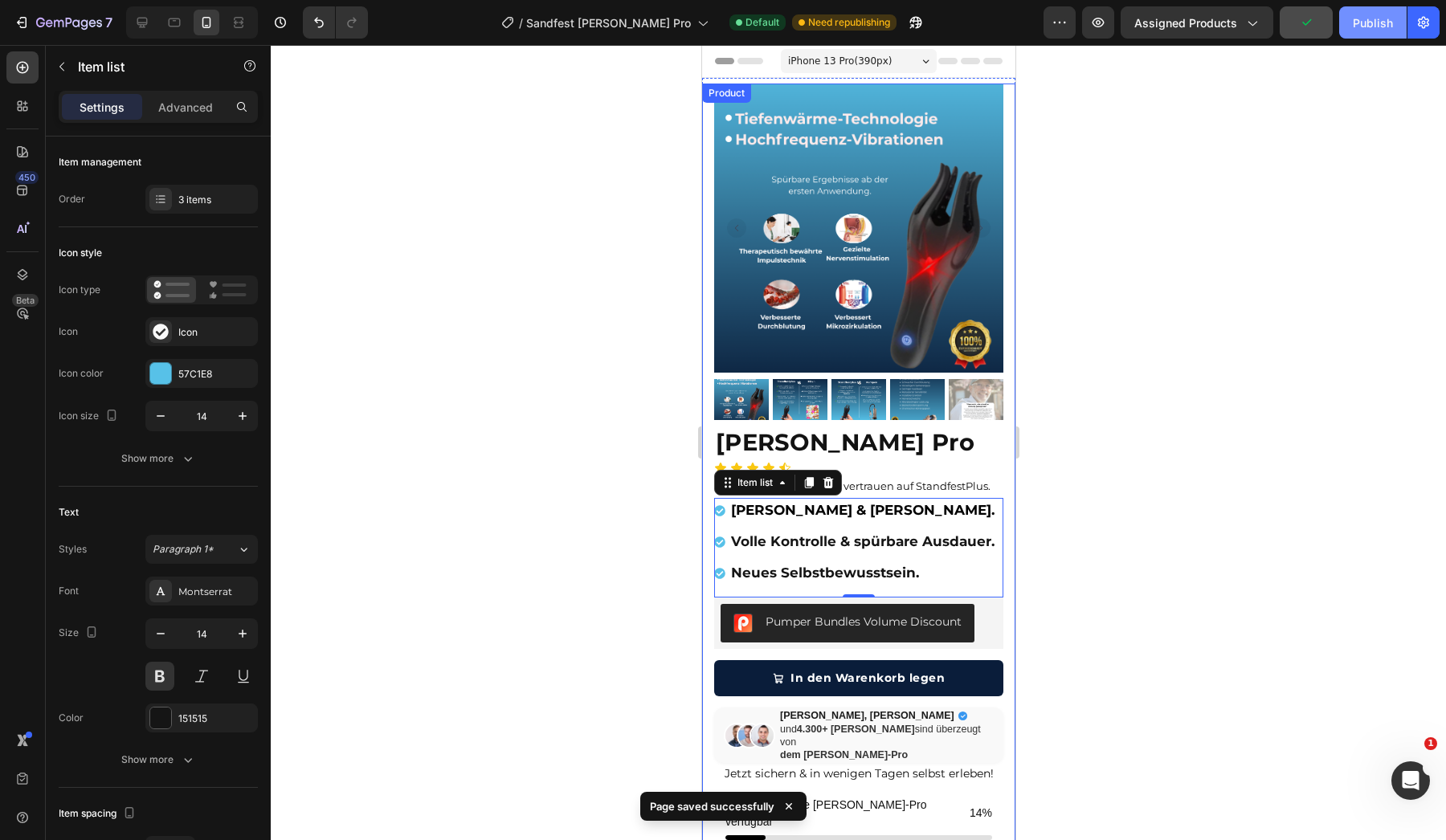
click at [1381, 25] on div "Publish" at bounding box center [1372, 23] width 40 height 17
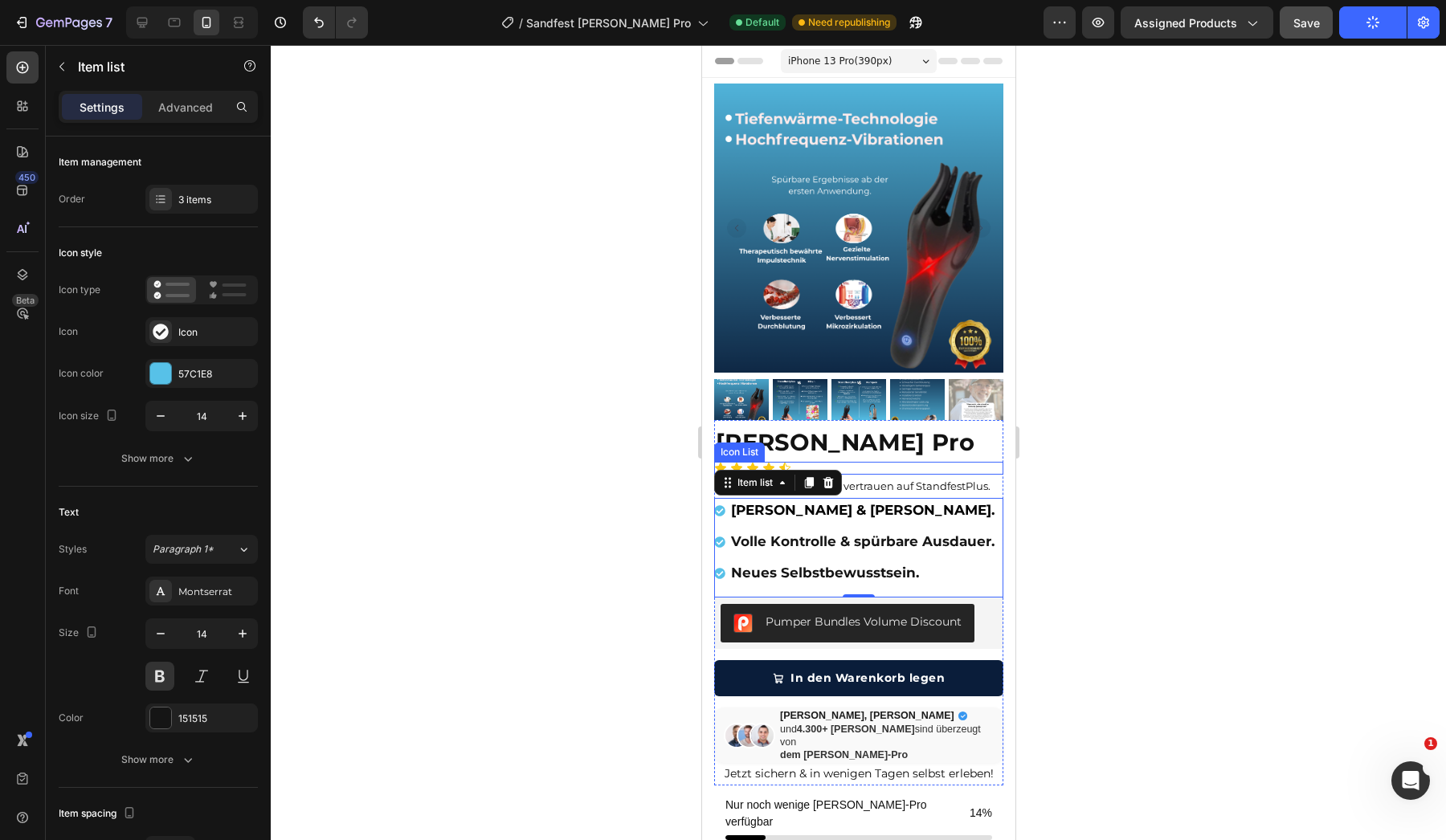
click at [948, 453] on h1 "[PERSON_NAME] Pro" at bounding box center [858, 442] width 289 height 38
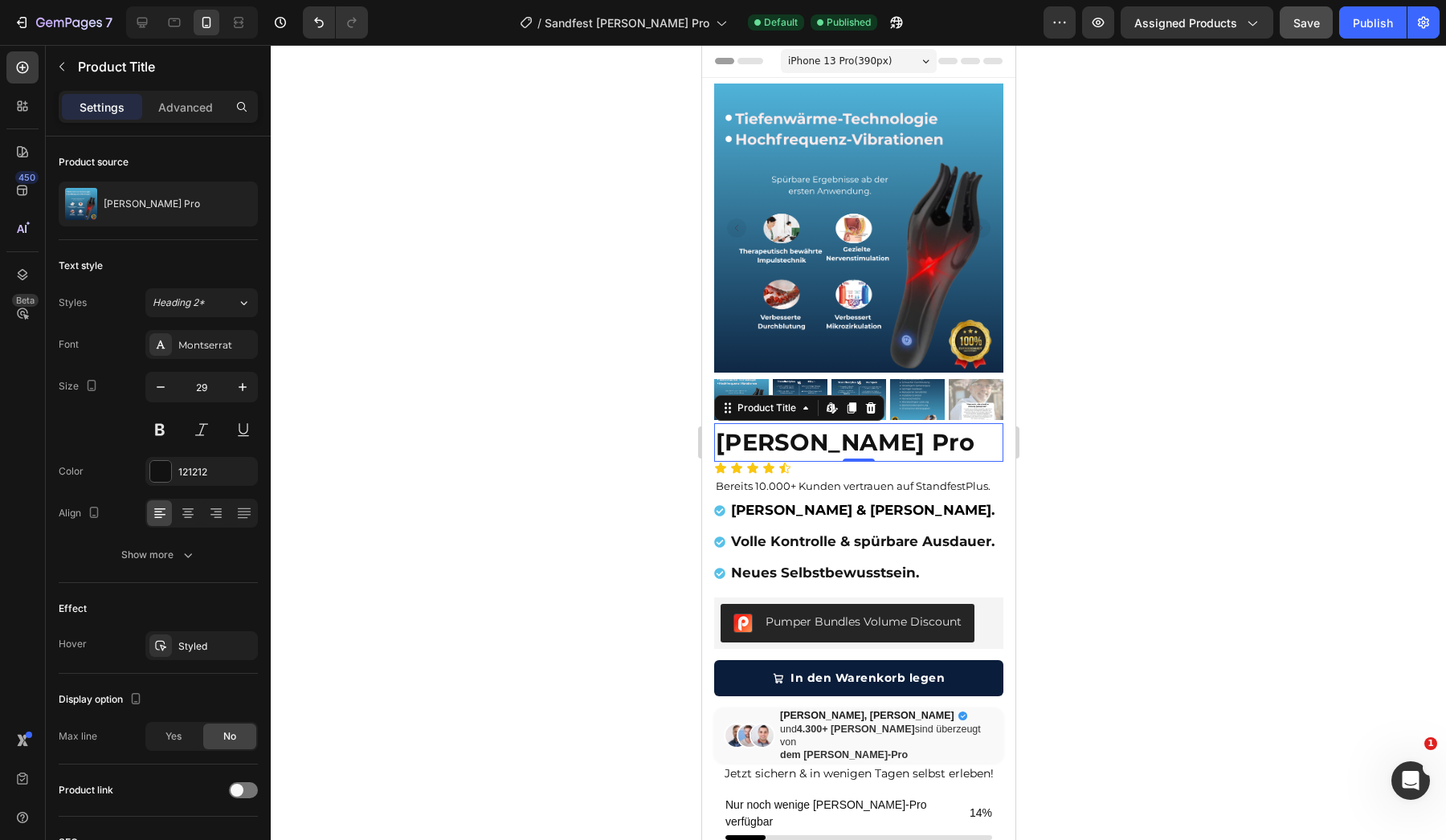
click at [937, 440] on h1 "[PERSON_NAME] Pro" at bounding box center [858, 442] width 289 height 38
click at [907, 442] on h1 "[PERSON_NAME] Pro" at bounding box center [858, 442] width 289 height 38
